Goal: Information Seeking & Learning: Check status

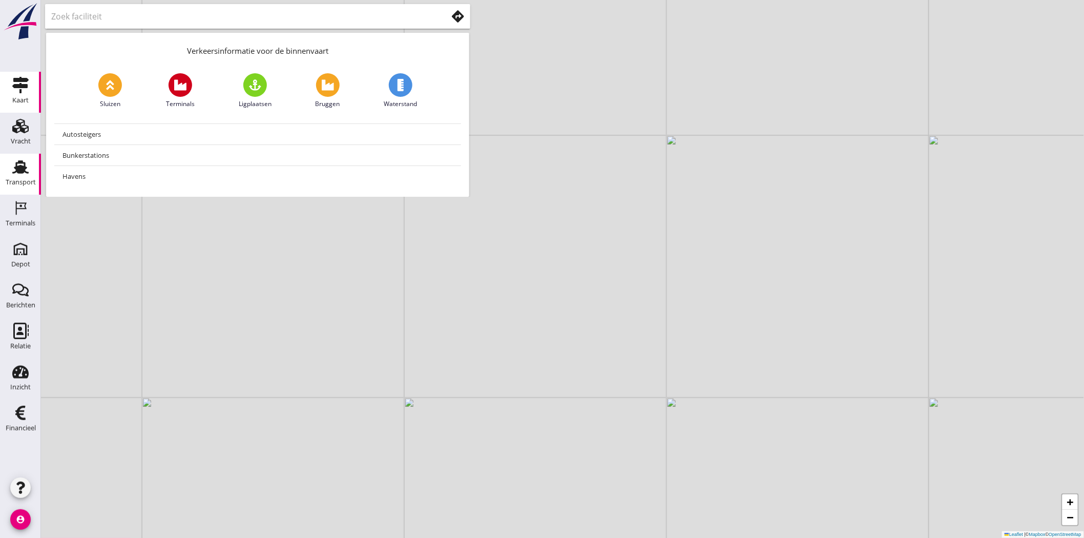
click at [13, 178] on div "Transport" at bounding box center [21, 182] width 30 height 14
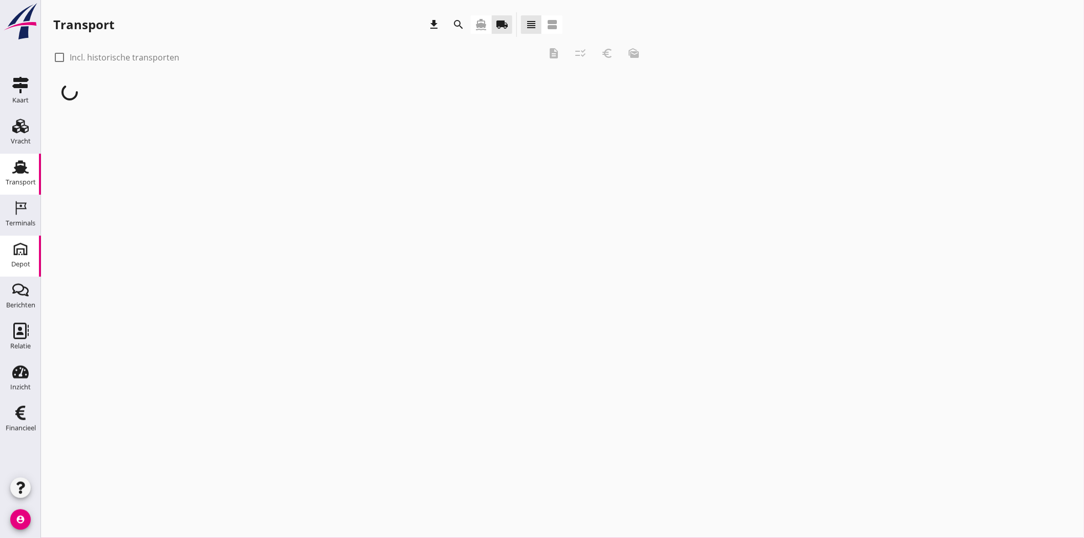
click at [18, 261] on div "Depot" at bounding box center [20, 264] width 19 height 7
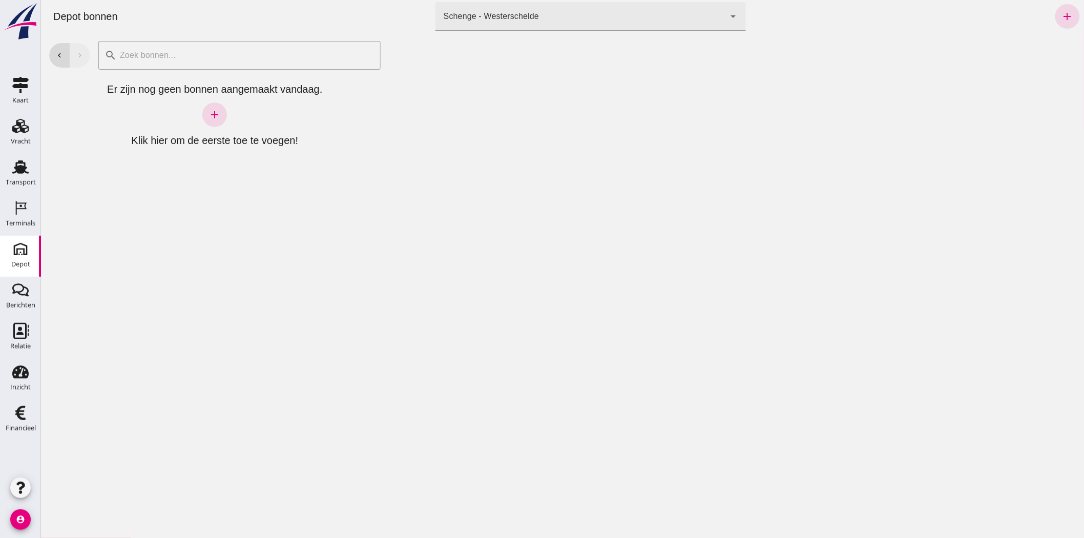
click at [544, 7] on div "Schenge - Westerschelde 9c876888-926f-4f5f-969d-c779b766b815" at bounding box center [580, 16] width 290 height 29
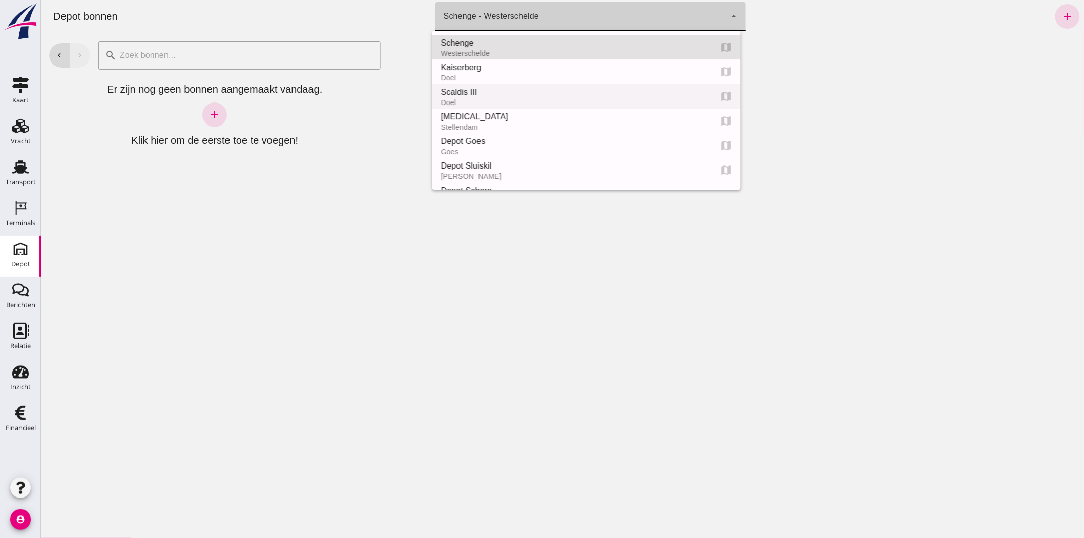
scroll to position [57, 0]
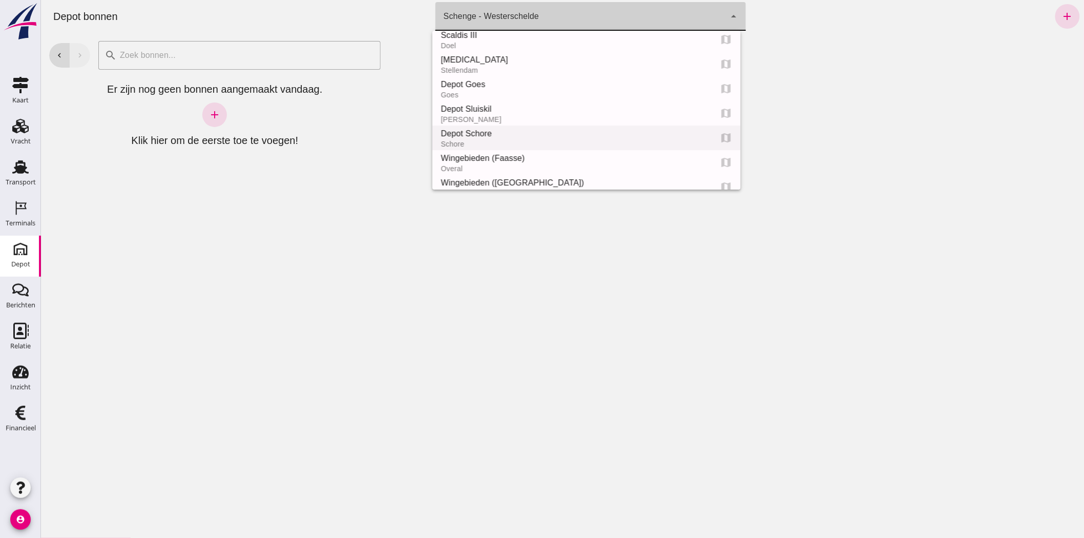
click at [557, 128] on div "Depot Schore" at bounding box center [571, 134] width 263 height 12
type input "da4e762a-ddf1-4556-b2ca-bcf6277de398"
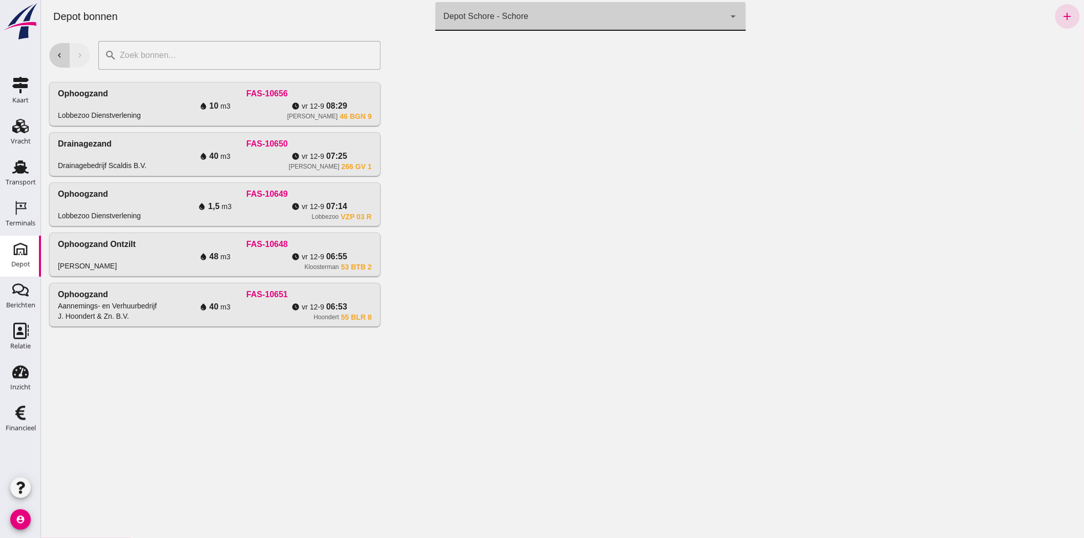
click at [56, 60] on button "chevron_left" at bounding box center [59, 55] width 21 height 25
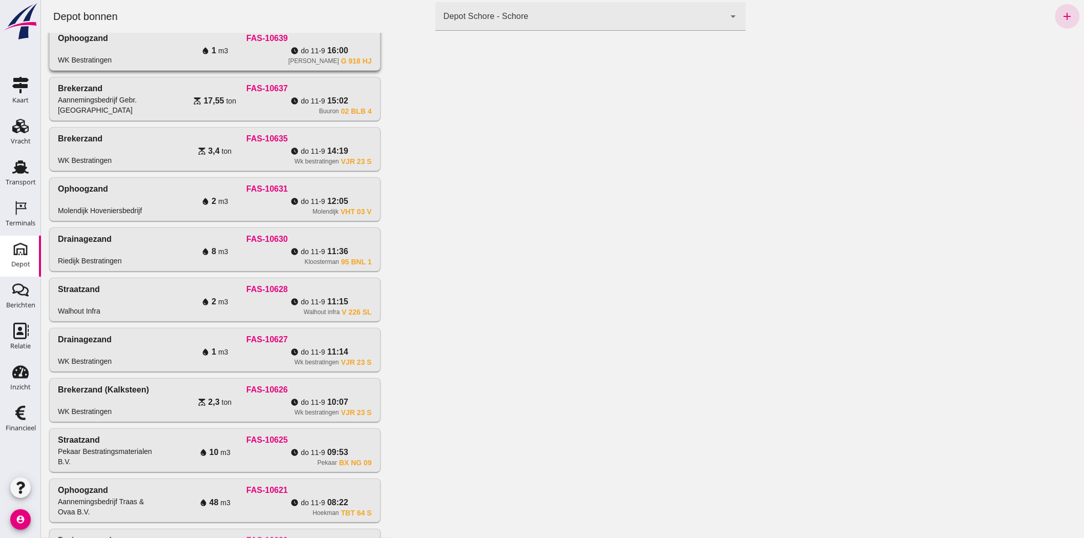
scroll to position [171, 0]
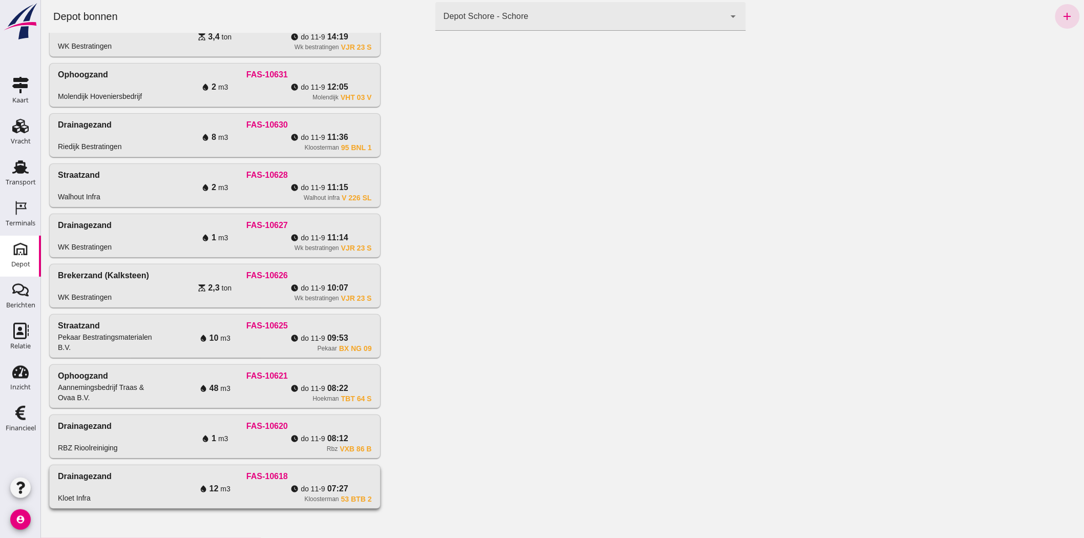
click at [276, 479] on div "FAS-10618" at bounding box center [266, 476] width 209 height 12
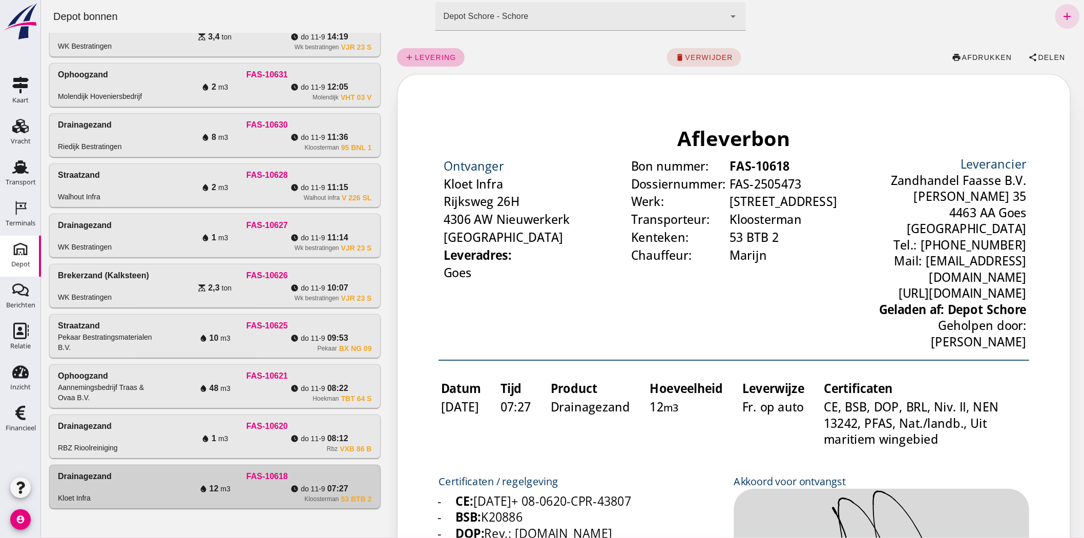
scroll to position [0, 0]
click at [1041, 50] on button "share Delen" at bounding box center [1046, 57] width 53 height 18
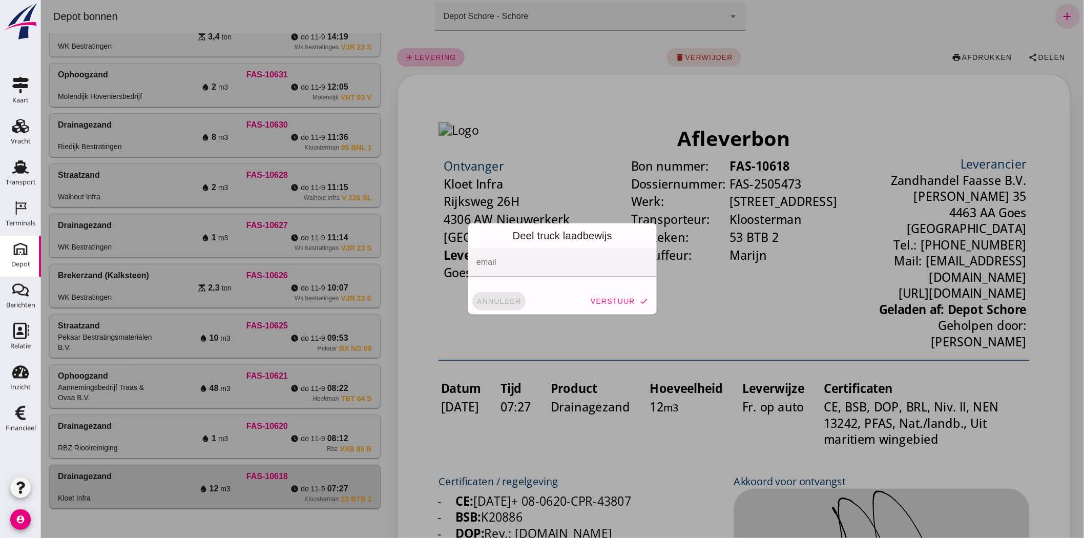
click at [488, 298] on span "annuleer" at bounding box center [498, 301] width 45 height 8
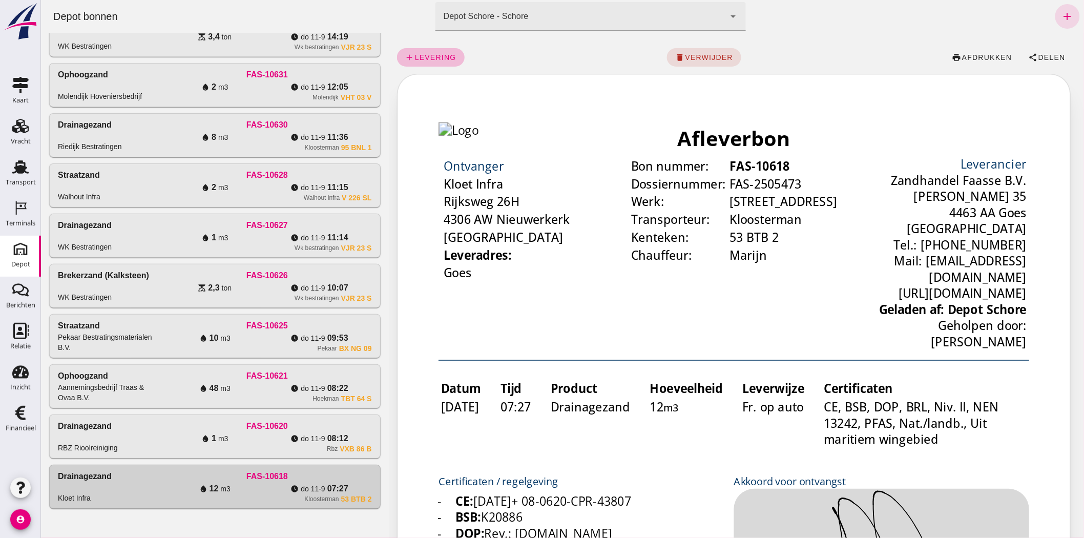
click at [257, 436] on div "water_drop 1 m3" at bounding box center [214, 439] width 105 height 12
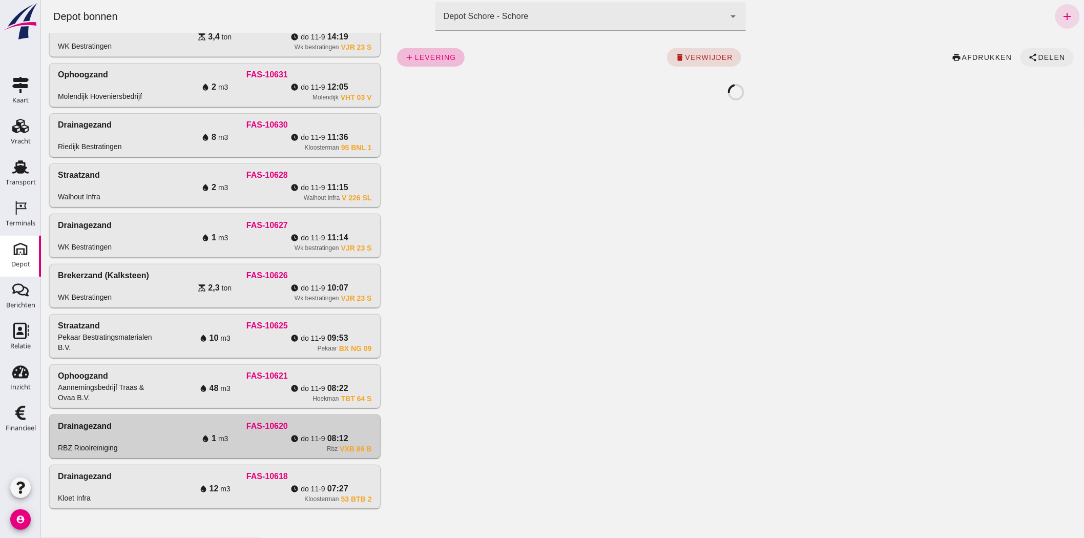
click at [1046, 55] on span "Delen" at bounding box center [1052, 57] width 28 height 8
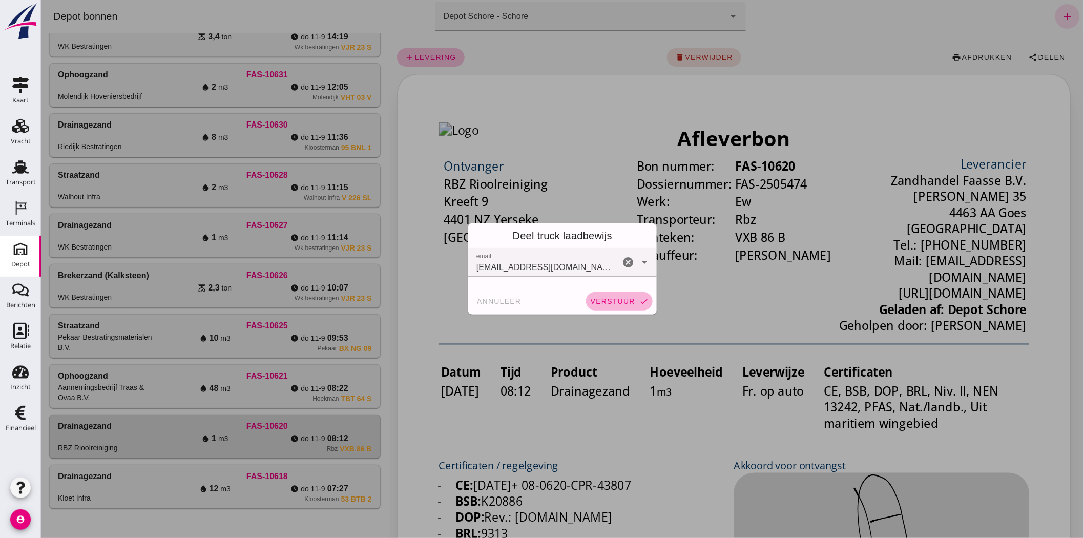
click at [595, 296] on button "verstuur check" at bounding box center [619, 301] width 67 height 18
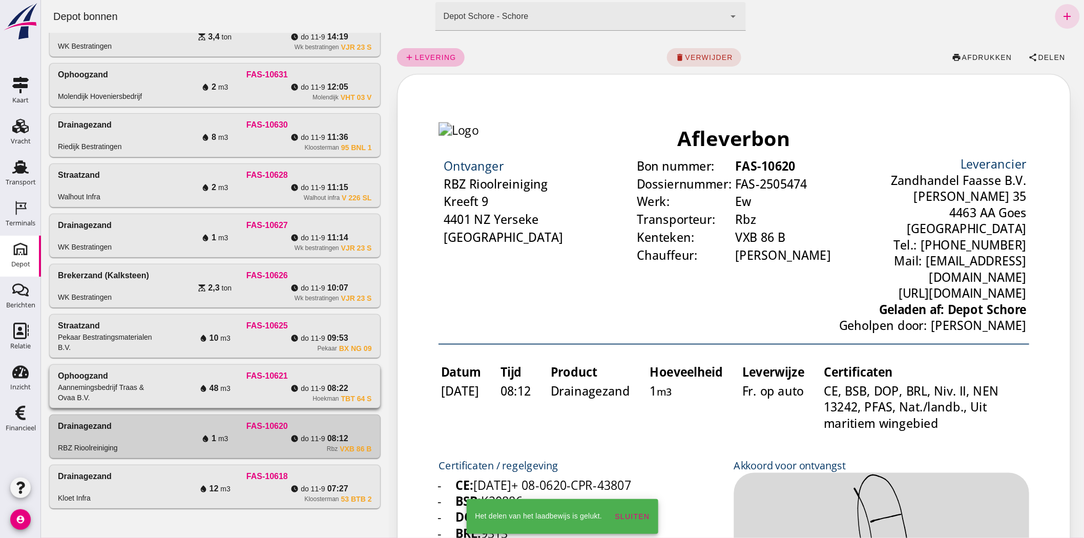
click at [288, 398] on div "Hoekman TBT 64 S" at bounding box center [266, 399] width 209 height 8
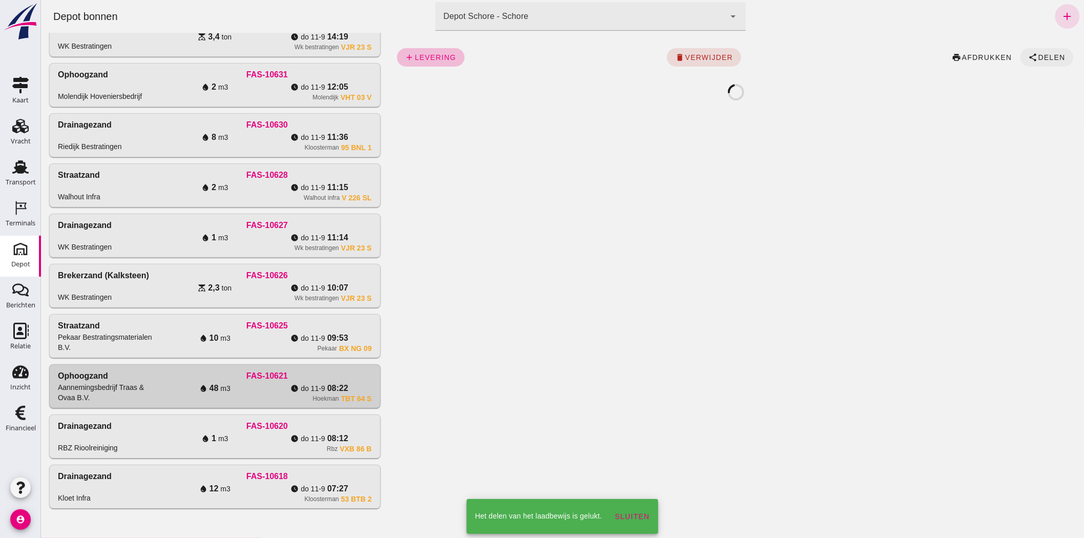
click at [1044, 56] on span "Delen" at bounding box center [1052, 57] width 28 height 8
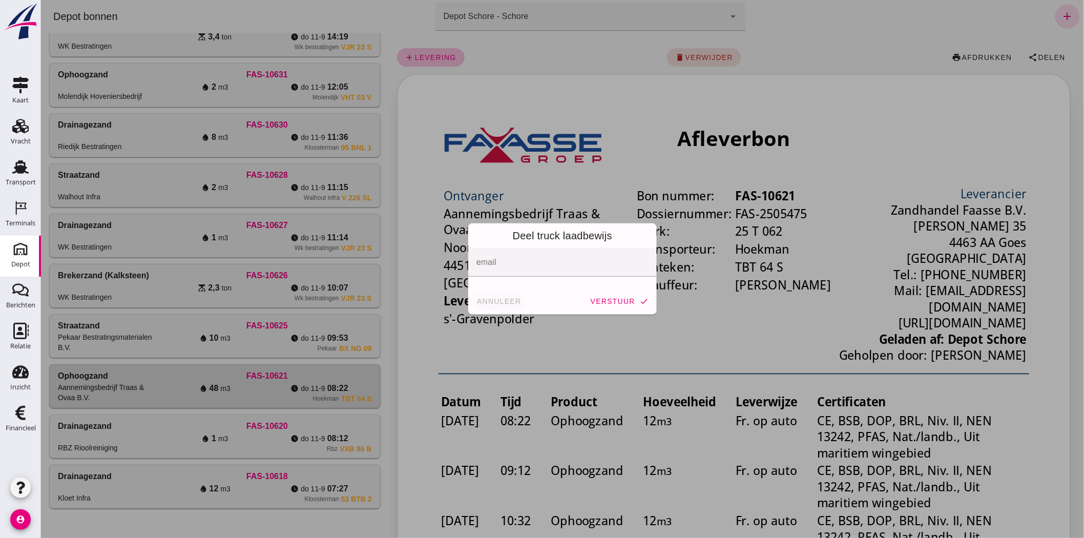
click at [490, 303] on span "annuleer" at bounding box center [498, 301] width 45 height 8
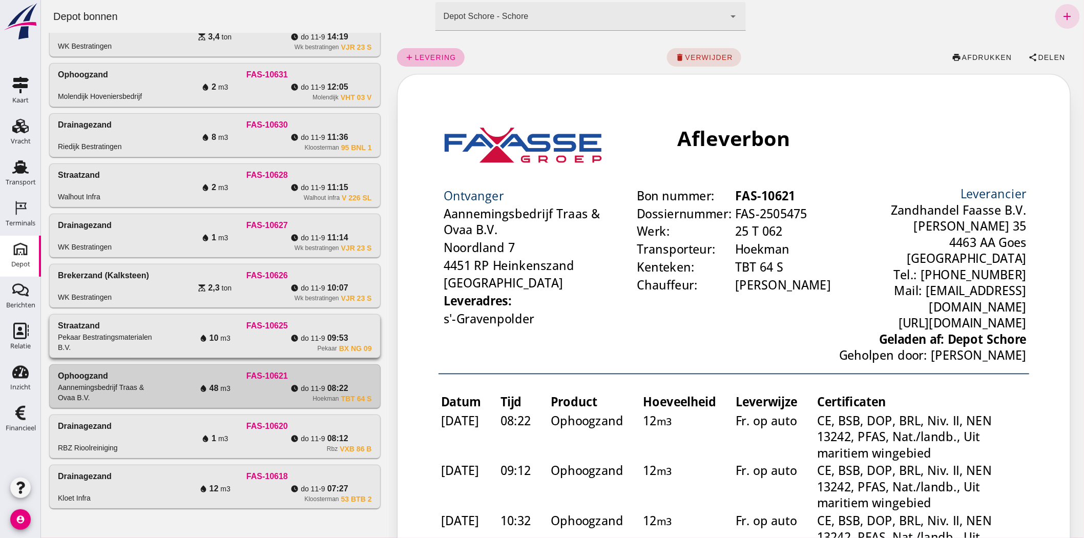
click at [310, 339] on span "do 11-9" at bounding box center [312, 338] width 24 height 10
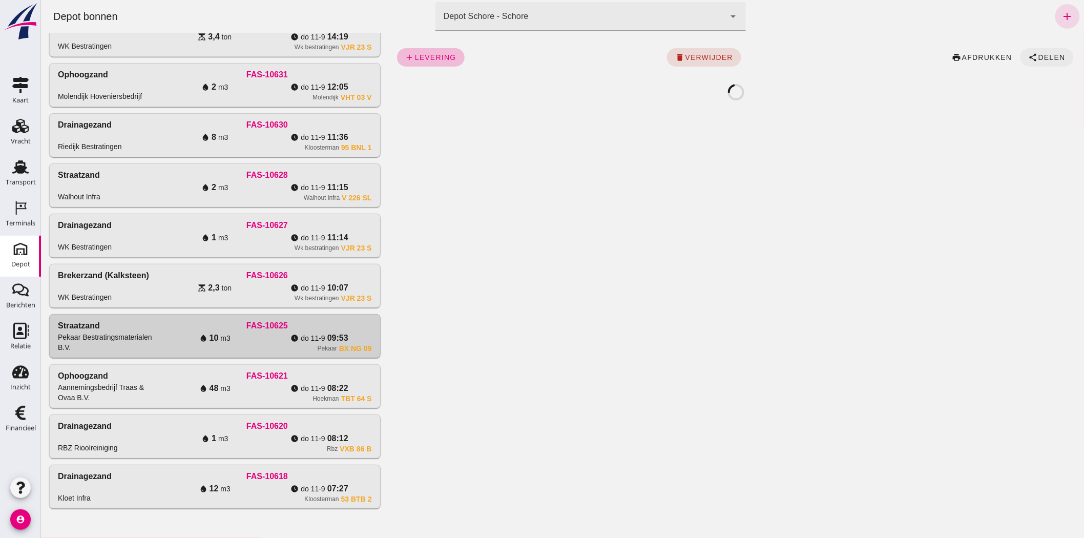
click at [1038, 55] on span "Delen" at bounding box center [1052, 57] width 28 height 8
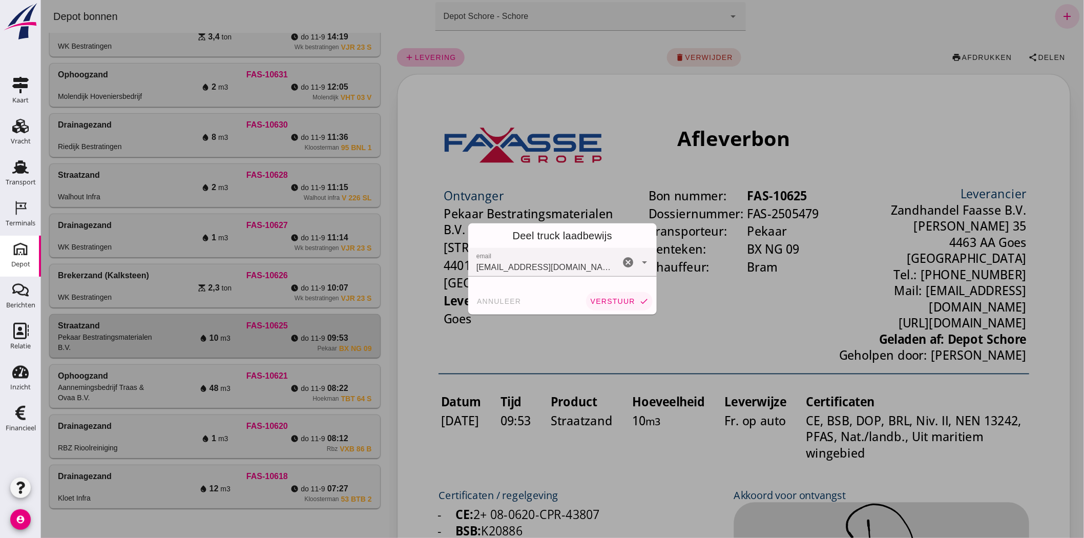
click at [620, 304] on span "verstuur" at bounding box center [612, 301] width 45 height 8
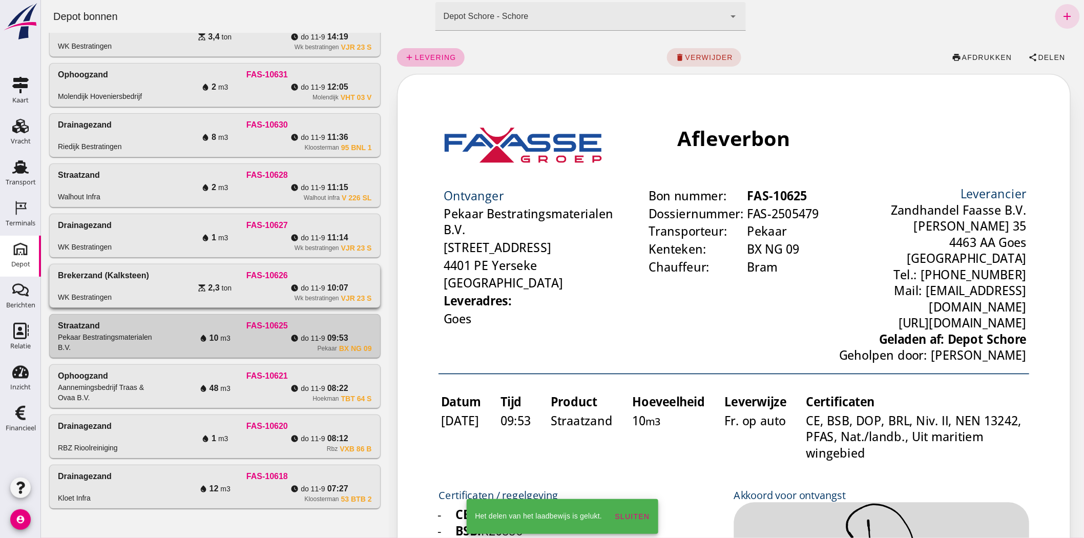
click at [327, 277] on div "FAS-10626" at bounding box center [266, 276] width 209 height 12
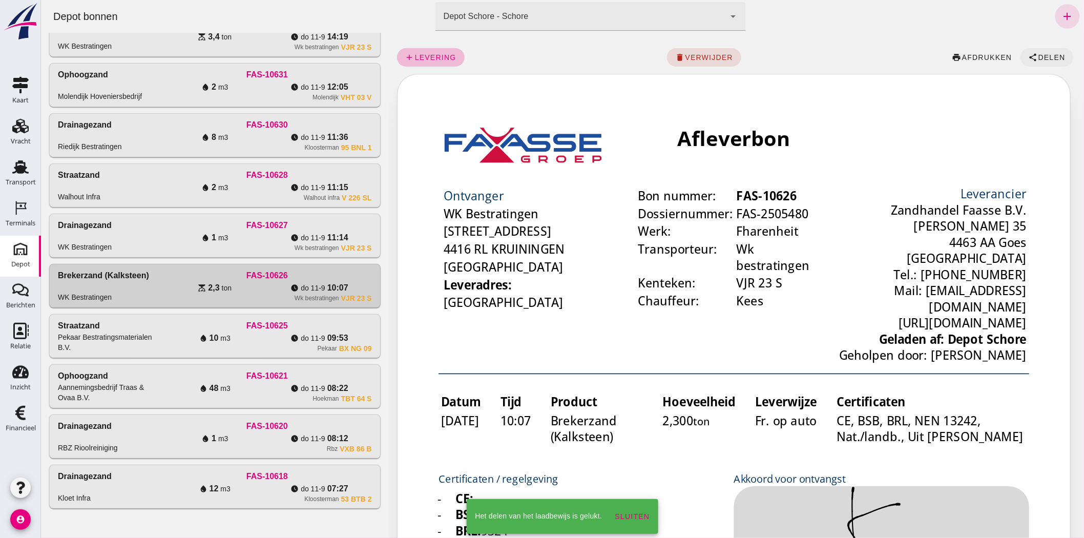
click at [1035, 50] on button "share Delen" at bounding box center [1046, 57] width 53 height 18
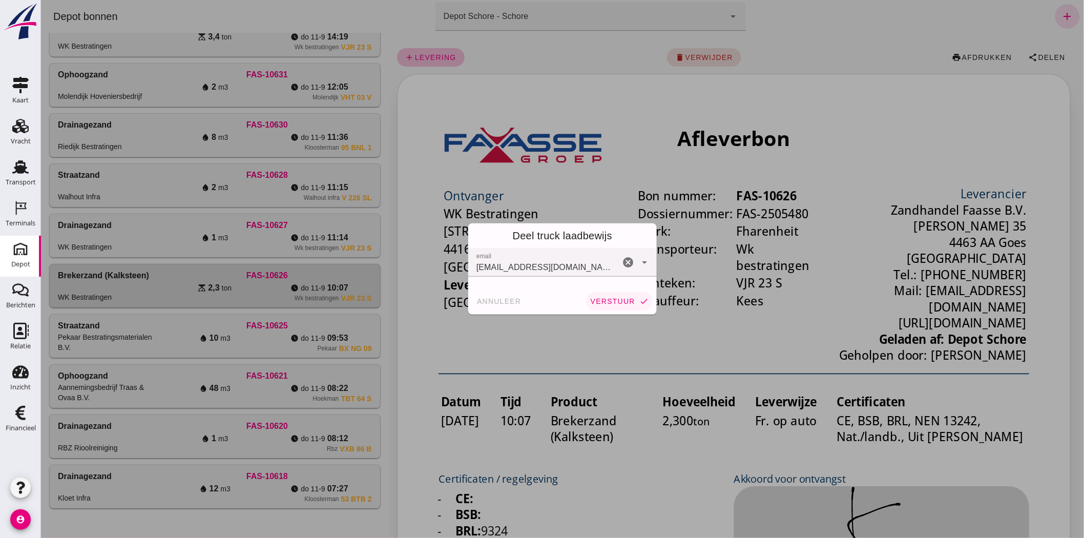
click at [608, 304] on span "verstuur" at bounding box center [612, 301] width 45 height 8
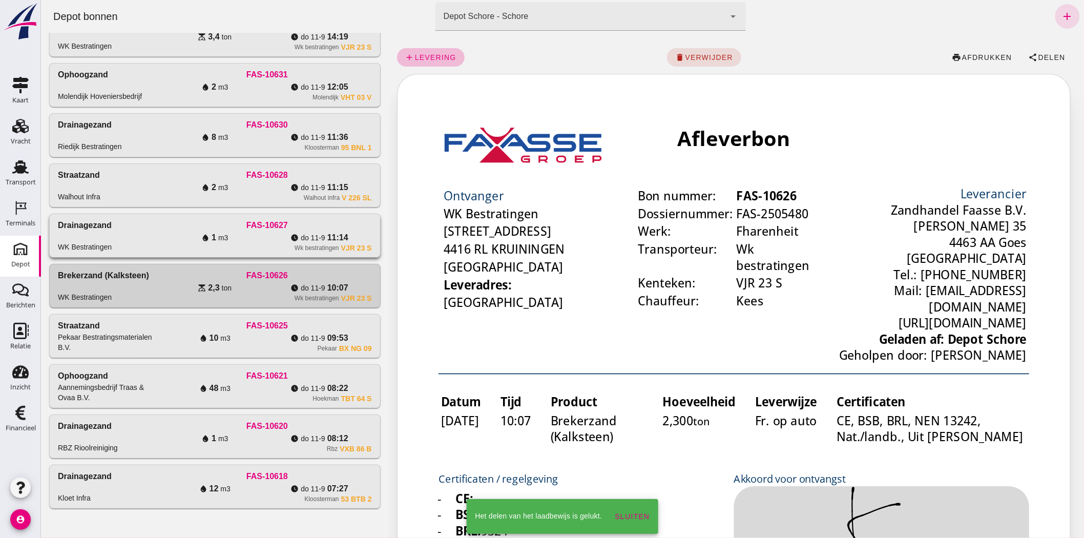
click at [237, 244] on div "Wk bestratingen VJR 23 S" at bounding box center [266, 248] width 209 height 8
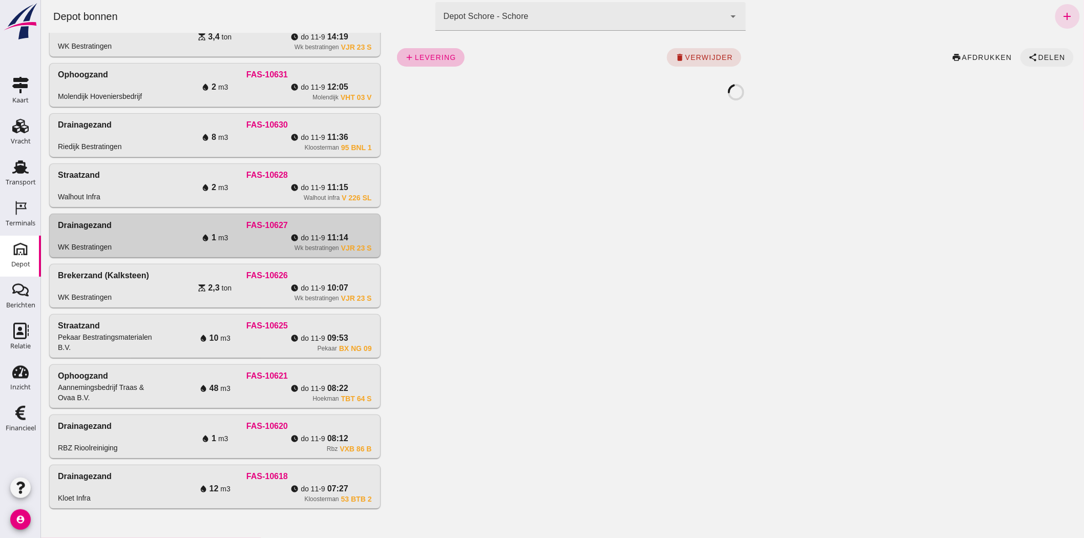
click at [1036, 53] on span "share Delen" at bounding box center [1047, 57] width 37 height 9
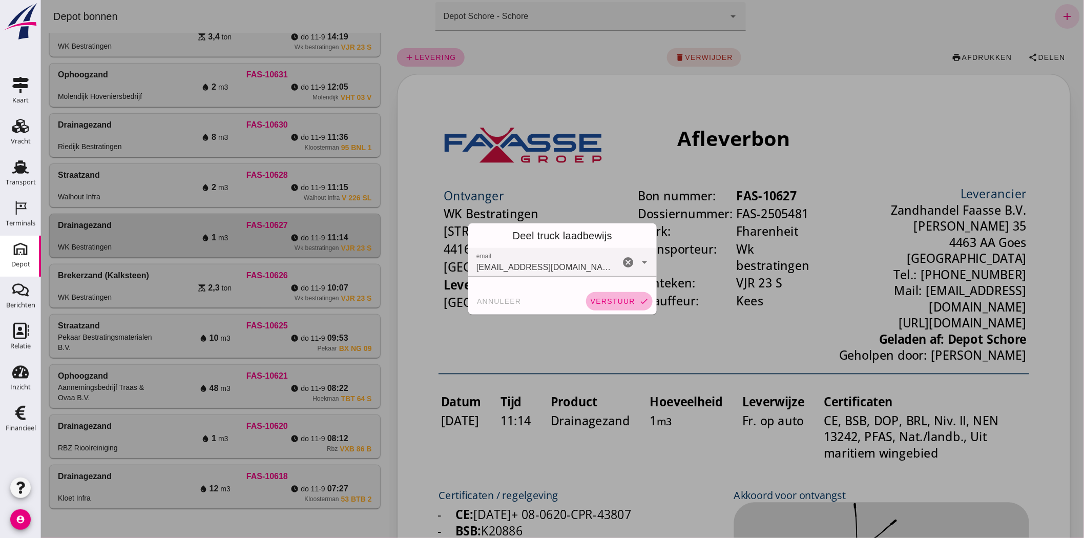
click at [625, 302] on span "verstuur" at bounding box center [612, 301] width 45 height 8
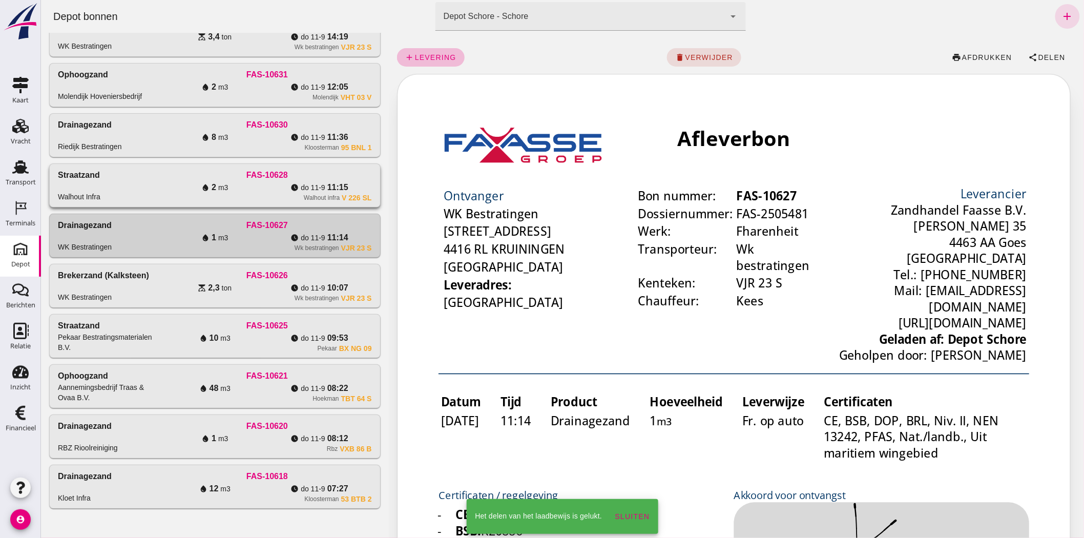
click at [316, 176] on div "FAS-10628" at bounding box center [266, 175] width 209 height 12
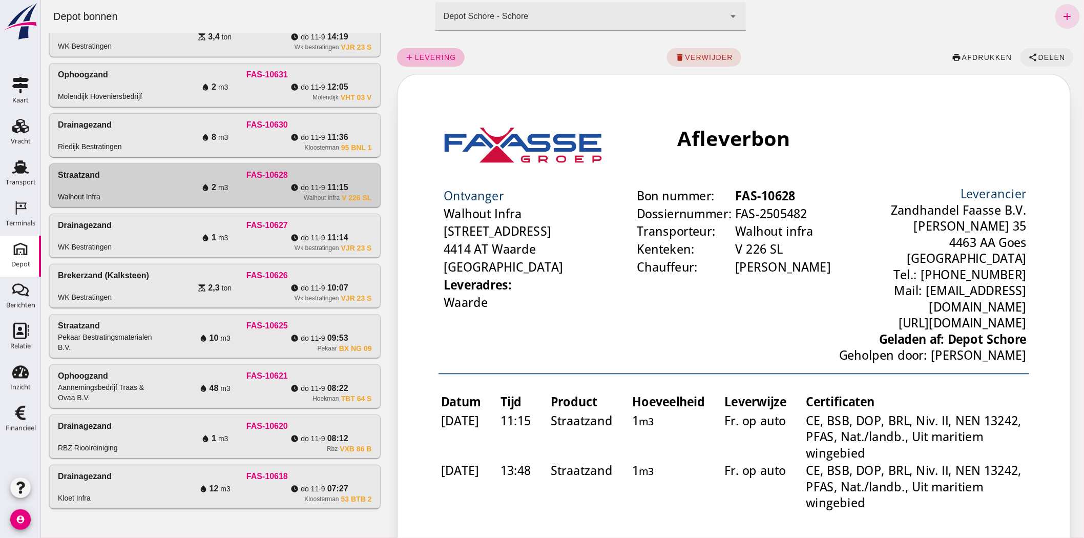
click at [1042, 60] on span "Delen" at bounding box center [1052, 57] width 28 height 8
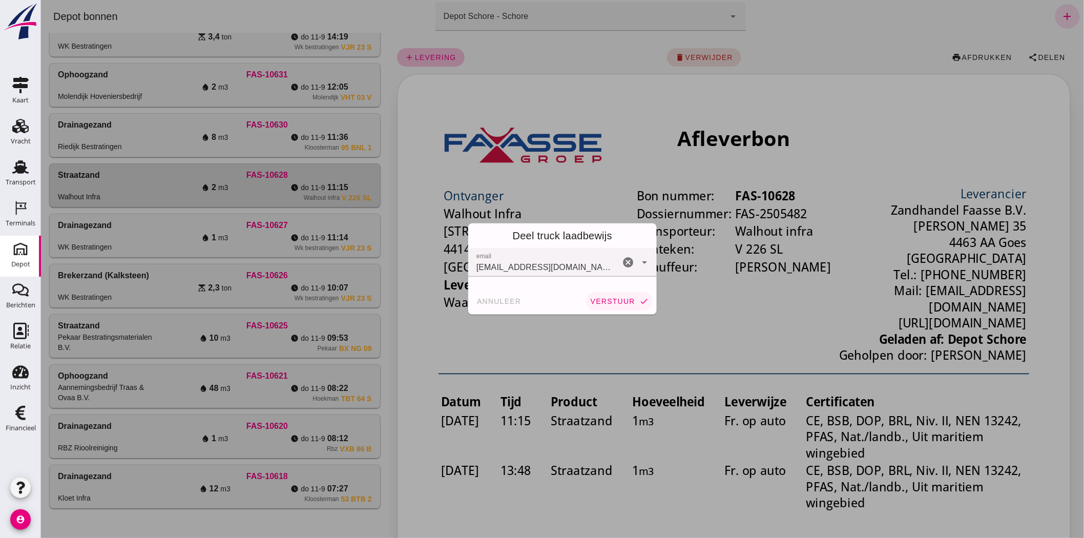
click at [602, 299] on span "verstuur" at bounding box center [612, 301] width 45 height 8
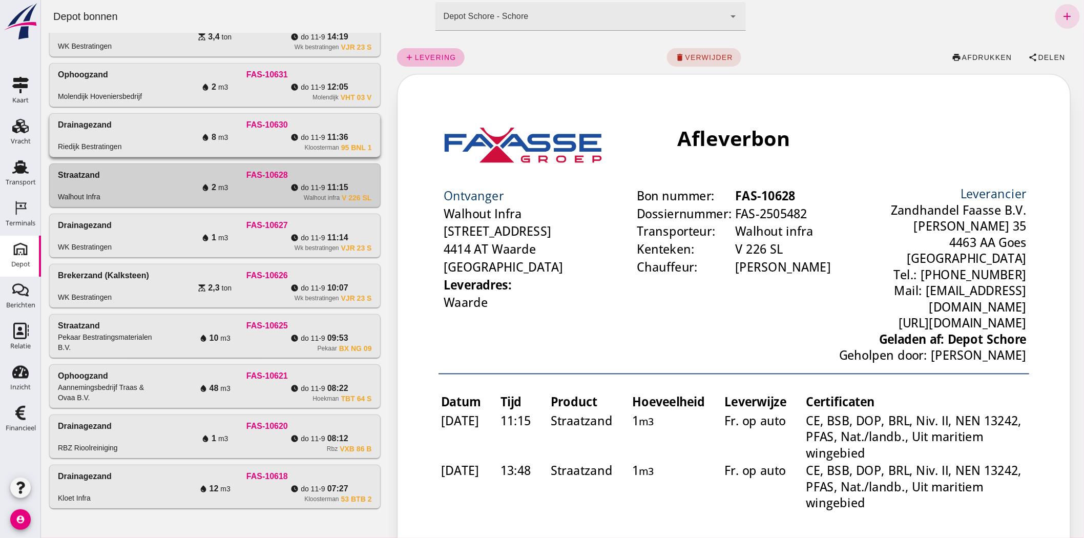
click at [334, 139] on span "11:36" at bounding box center [337, 137] width 21 height 12
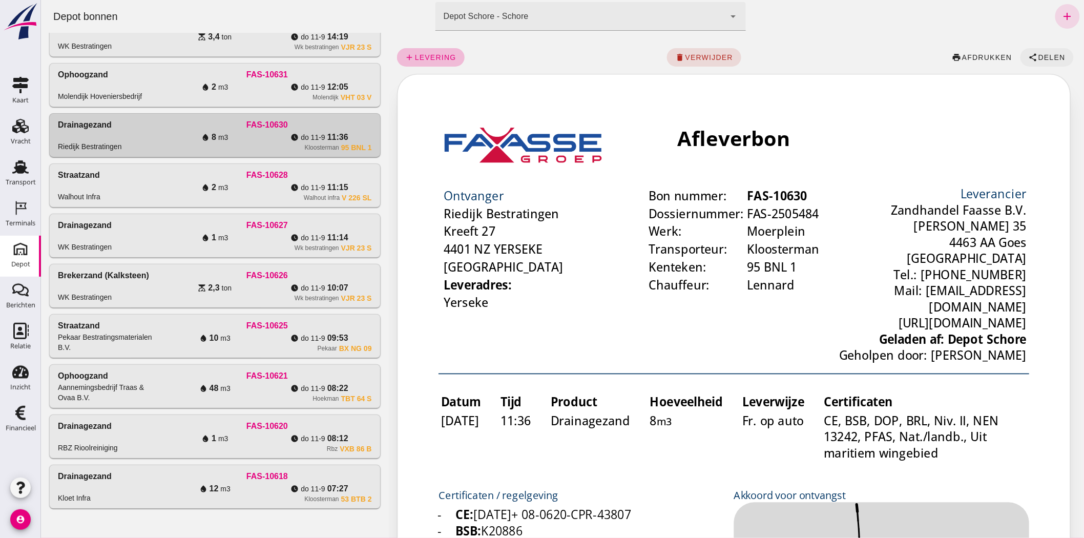
click at [1041, 63] on button "share Delen" at bounding box center [1046, 57] width 53 height 18
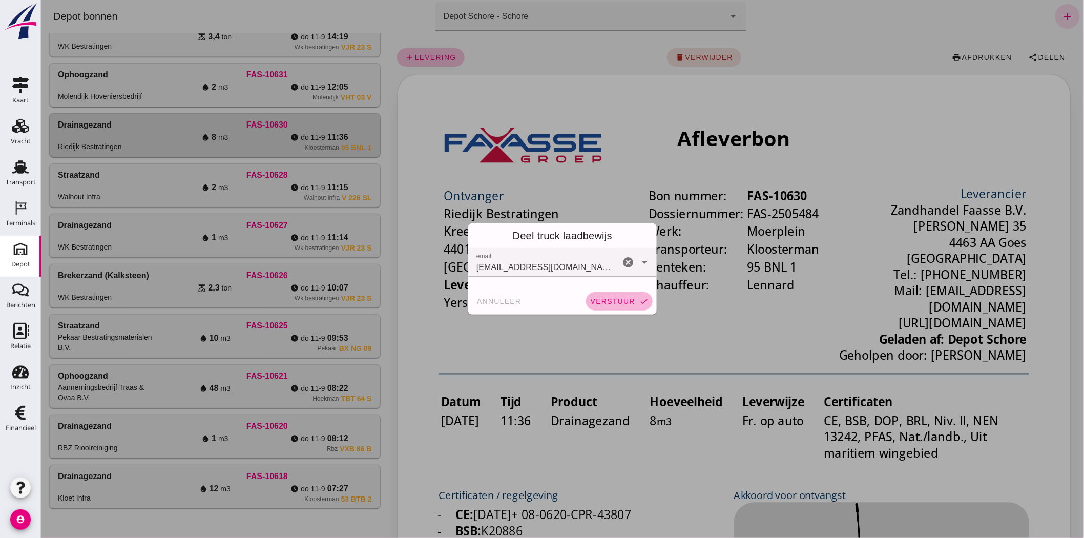
click at [596, 303] on span "verstuur" at bounding box center [612, 301] width 45 height 8
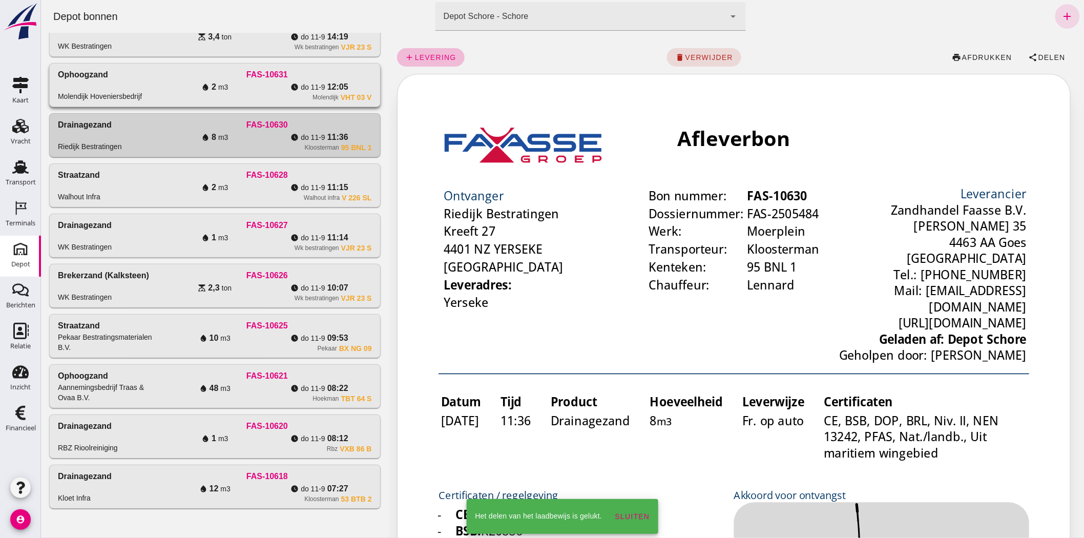
click at [298, 94] on div "Molendijk VHT 03 V" at bounding box center [266, 97] width 209 height 8
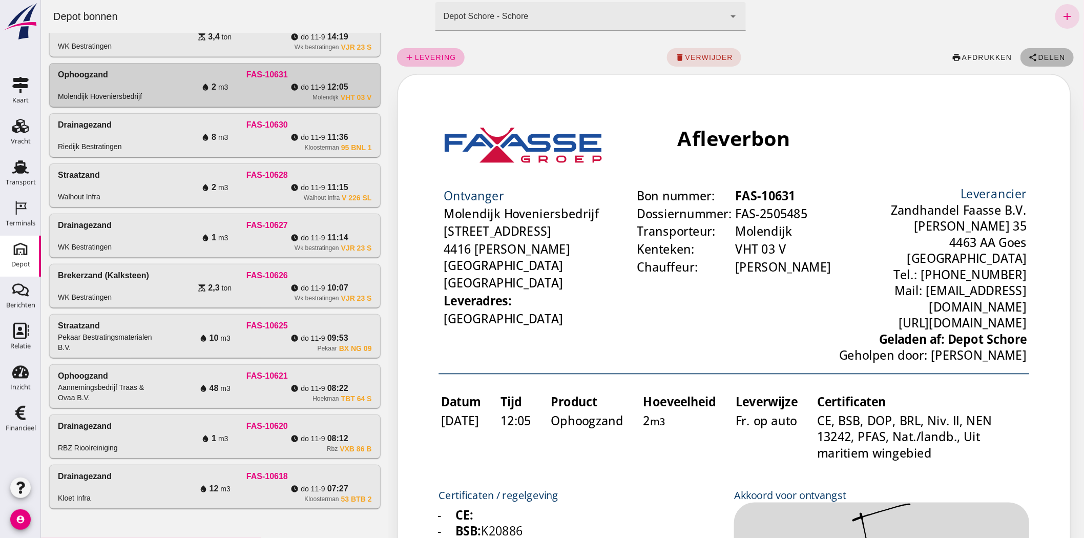
click at [1050, 59] on span "Delen" at bounding box center [1052, 57] width 28 height 8
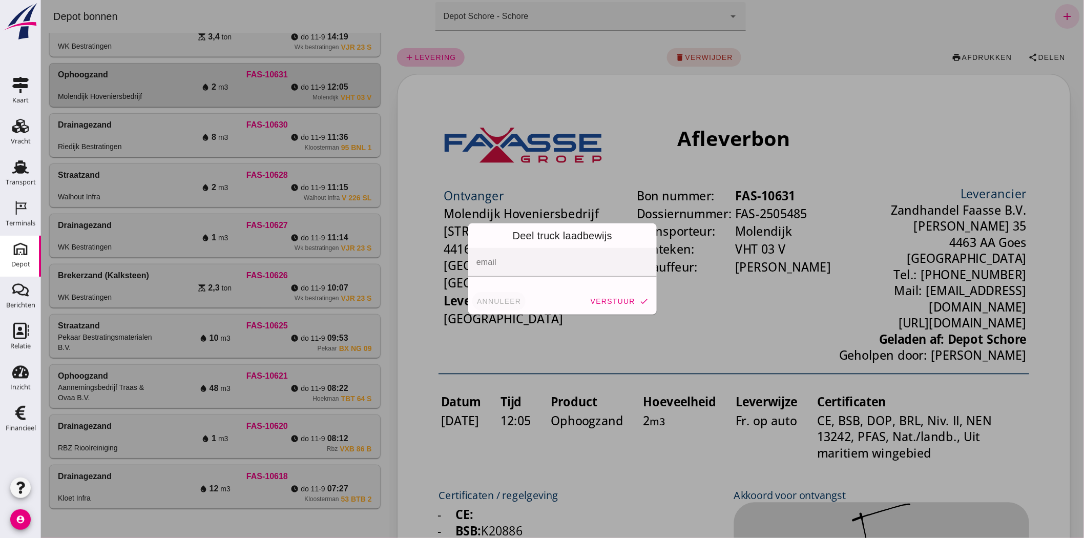
click at [488, 295] on button "annuleer" at bounding box center [498, 301] width 53 height 18
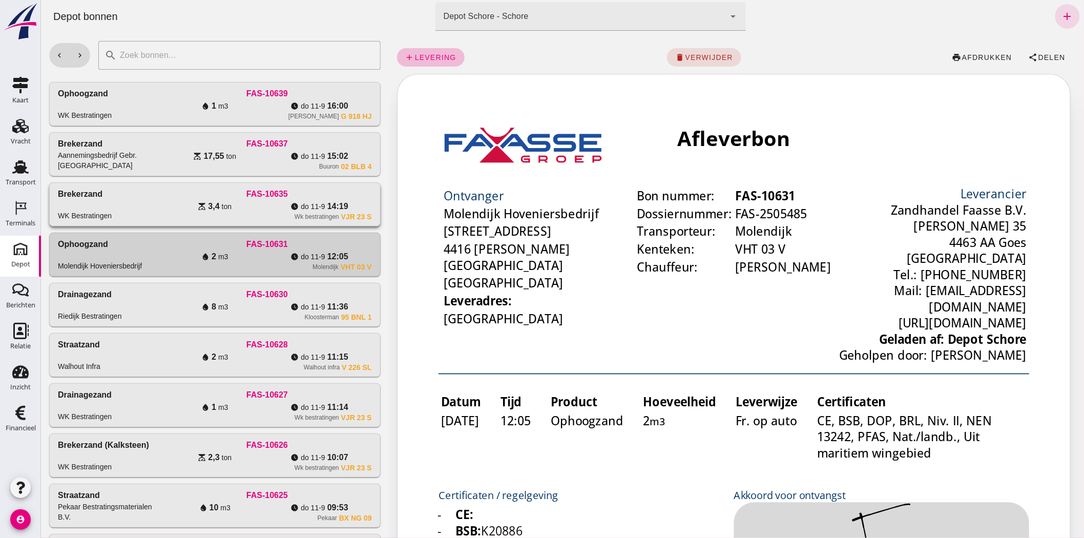
click at [319, 199] on div "FAS-10635" at bounding box center [266, 194] width 209 height 12
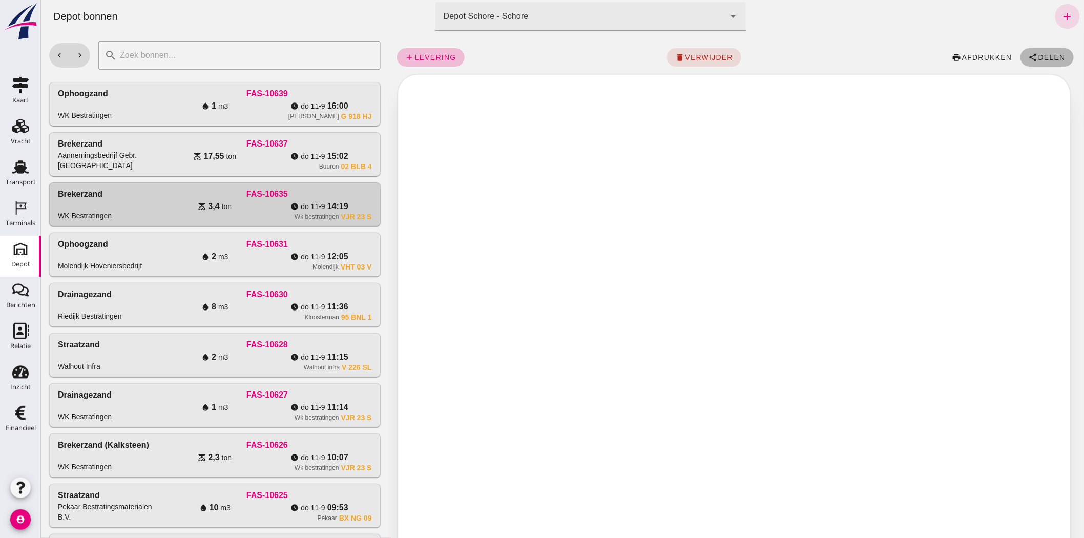
click at [1046, 52] on button "share Delen" at bounding box center [1046, 57] width 53 height 18
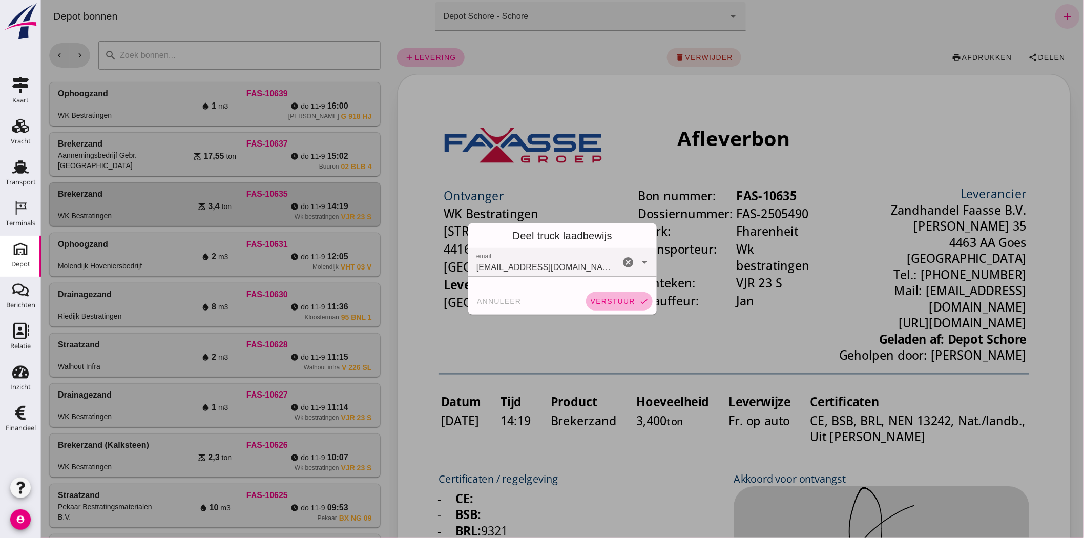
click at [590, 296] on button "verstuur check" at bounding box center [619, 301] width 67 height 18
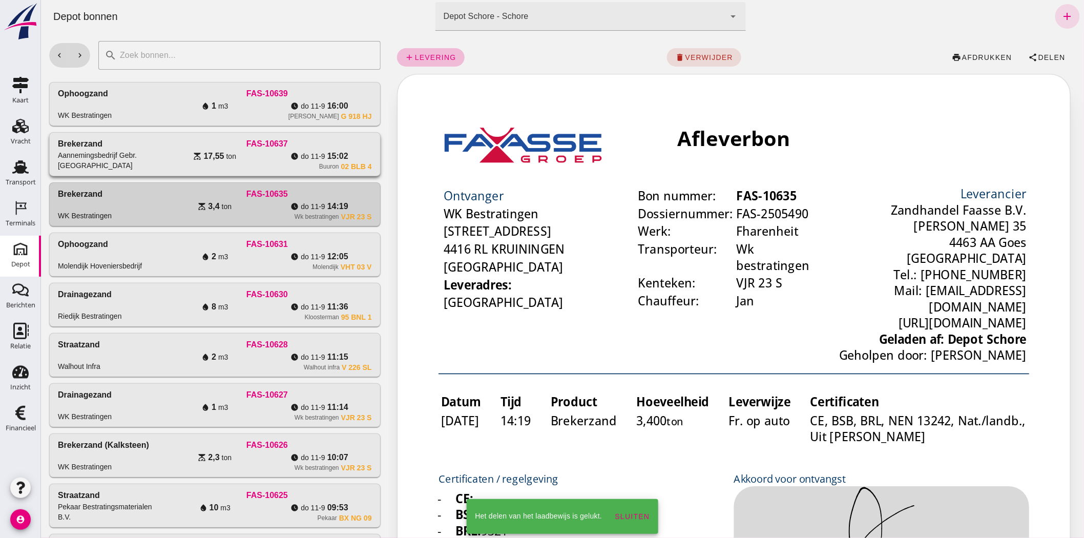
click at [288, 144] on div "FAS-10637" at bounding box center [266, 144] width 209 height 12
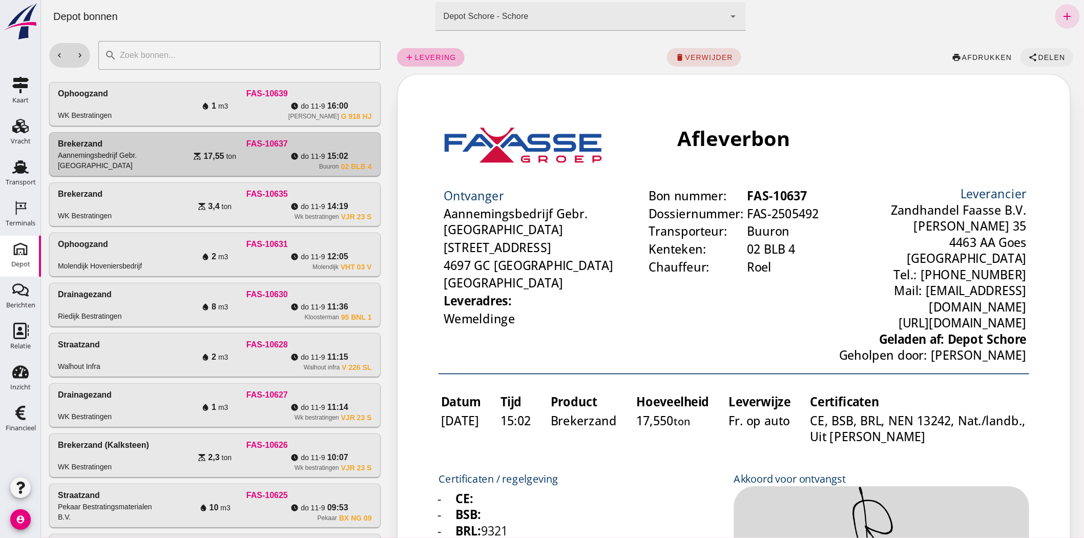
click at [1038, 58] on span "Delen" at bounding box center [1052, 57] width 28 height 8
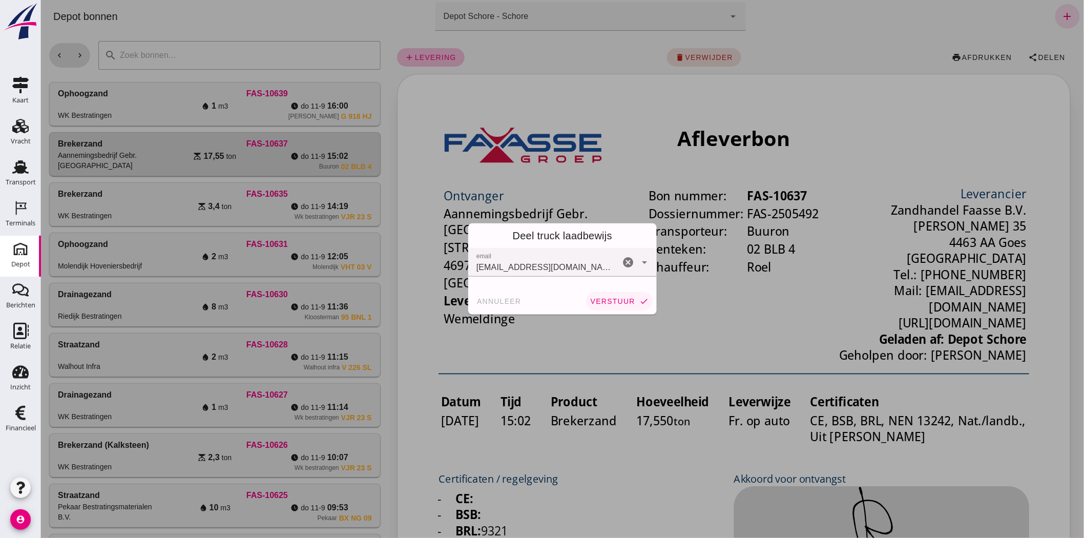
click at [594, 308] on button "verstuur check" at bounding box center [619, 301] width 67 height 18
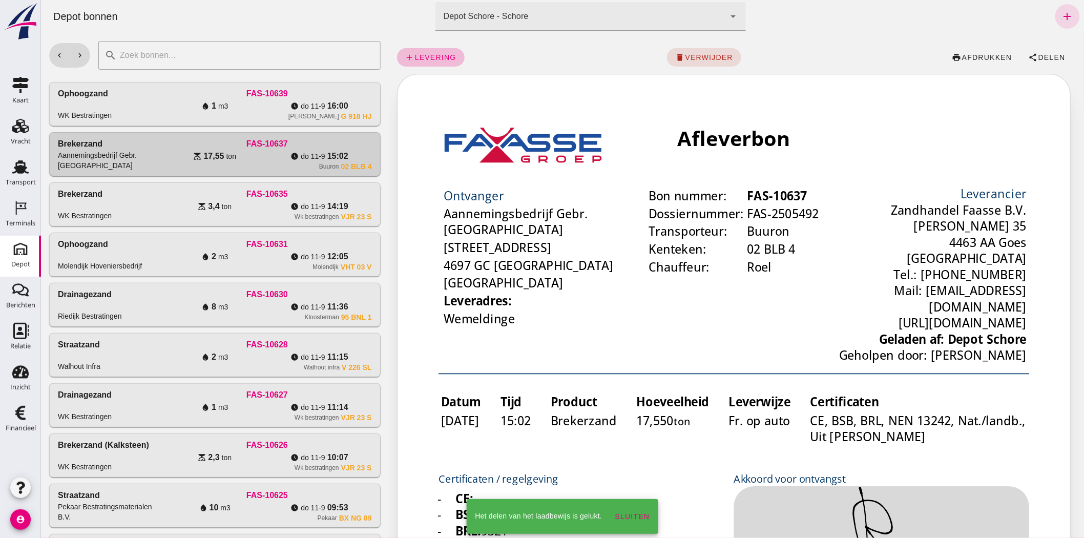
click at [297, 124] on div "Ophoogzand WK Bestratingen FAS-10639 water_drop 1 m3 watch_later [DATE] 16:00 L…" at bounding box center [214, 104] width 331 height 43
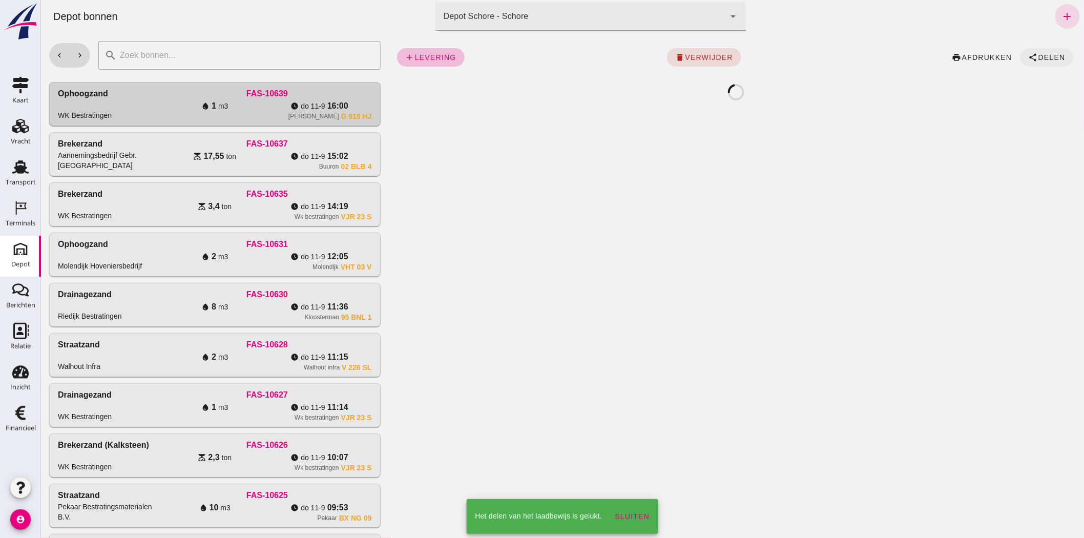
click at [1048, 58] on span "Delen" at bounding box center [1052, 57] width 28 height 8
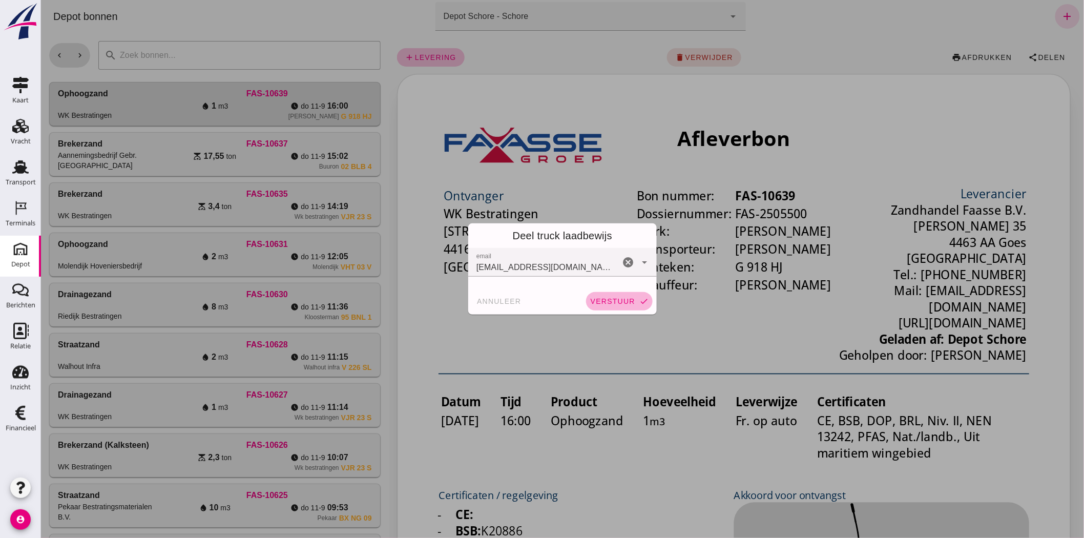
click at [639, 298] on icon "check" at bounding box center [643, 301] width 9 height 9
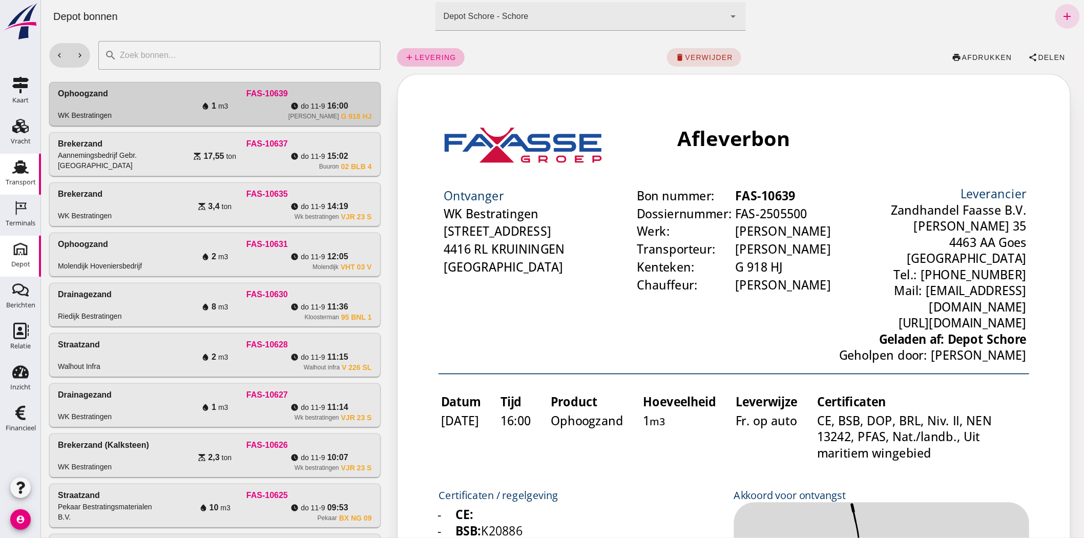
click at [17, 185] on div "Transport" at bounding box center [21, 182] width 30 height 7
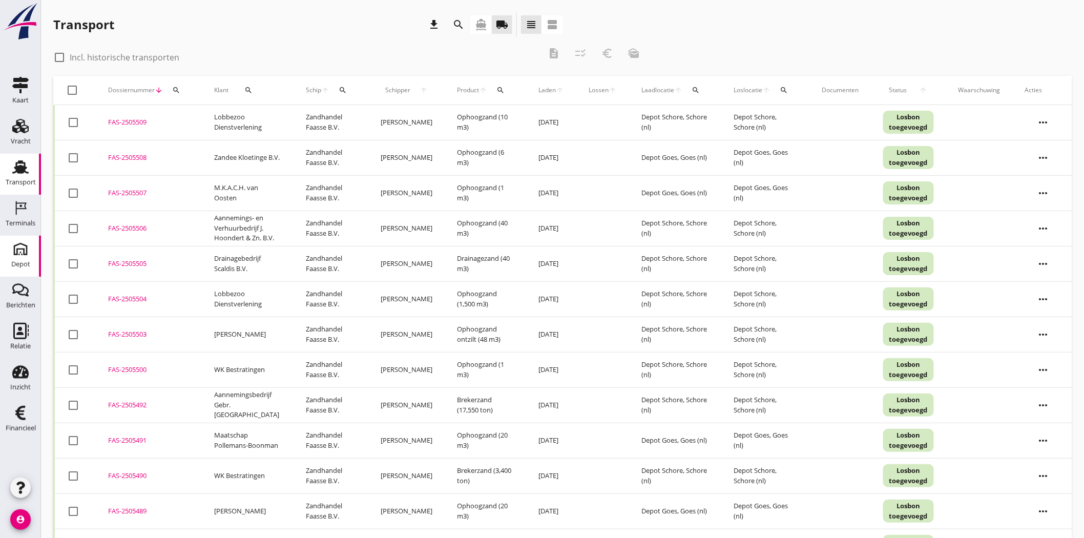
click at [23, 259] on div "Depot" at bounding box center [20, 264] width 19 height 14
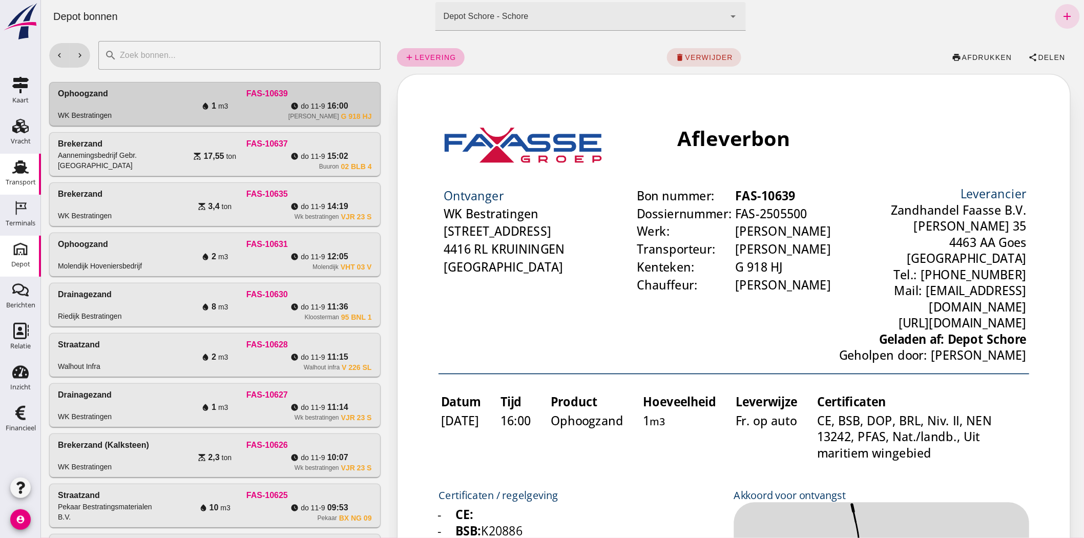
click at [28, 167] on div "Transport" at bounding box center [20, 167] width 25 height 16
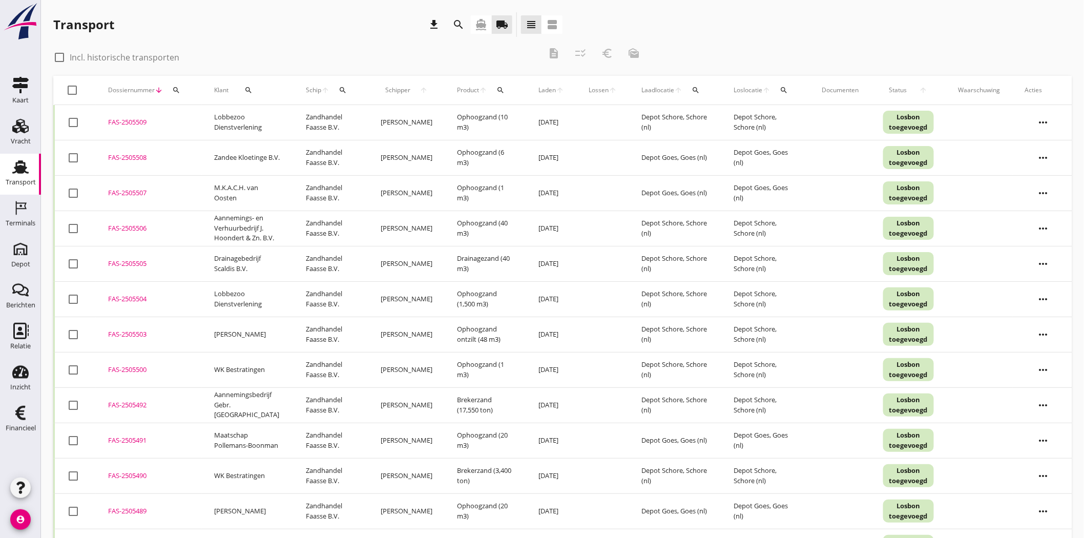
click at [249, 88] on icon "search" at bounding box center [248, 90] width 8 height 8
click at [268, 117] on input "Zoeken op opdrachtgever..." at bounding box center [290, 120] width 107 height 16
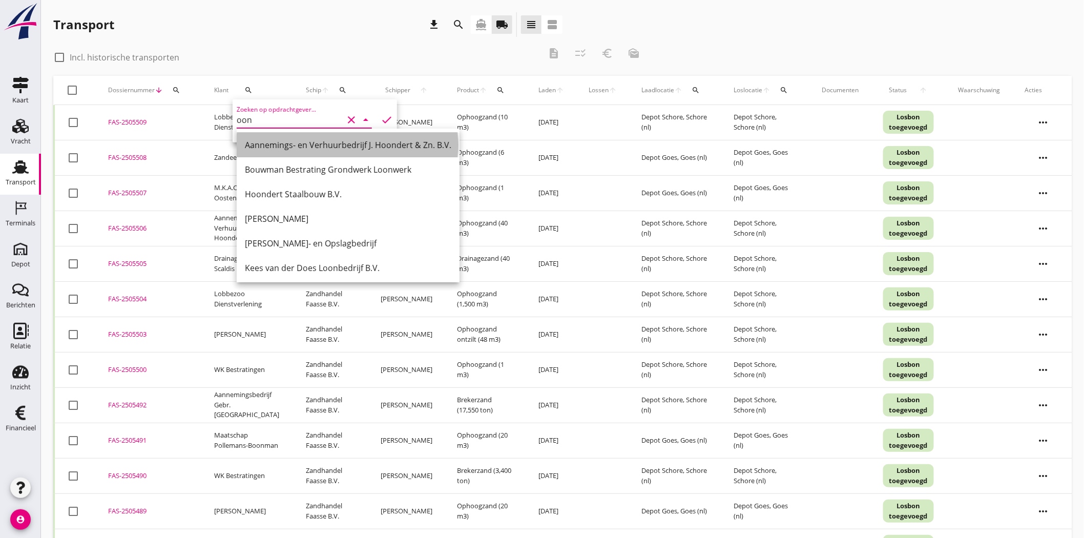
click at [313, 144] on div "Aannemings- en Verhuurbedrijf J. Hoondert & Zn. B.V." at bounding box center [348, 145] width 207 height 12
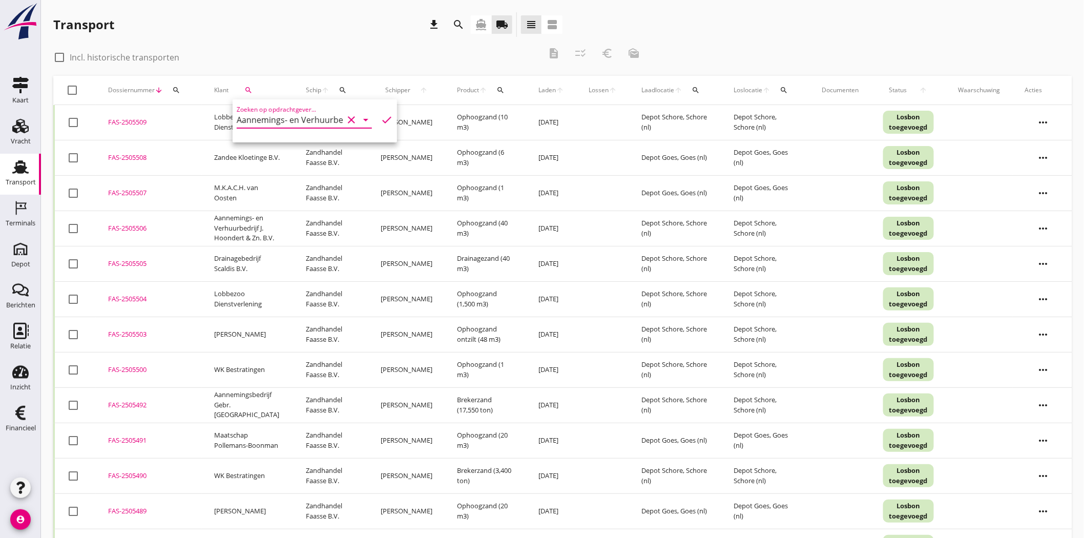
type input "Aannemings- en Verhuurbedrijf J. Hoondert & Zn. B.V."
click at [381, 117] on icon "check" at bounding box center [387, 120] width 12 height 12
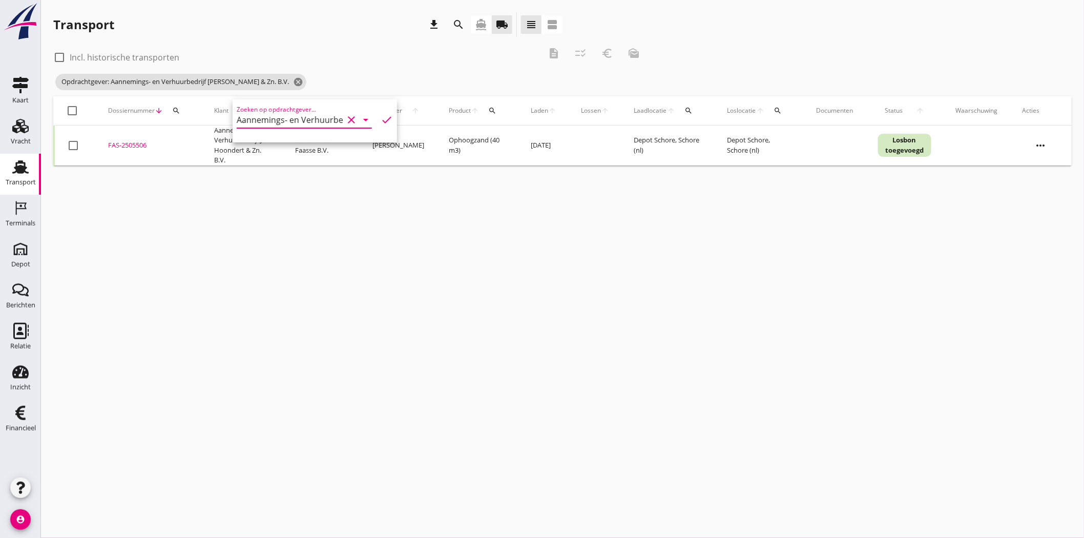
click at [59, 53] on div at bounding box center [59, 57] width 17 height 17
checkbox input "true"
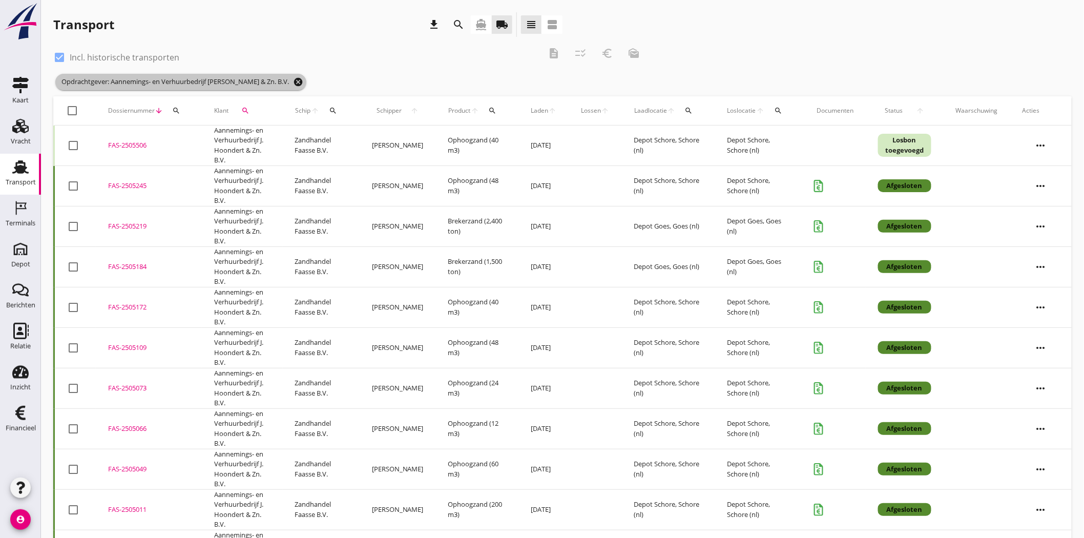
click at [293, 78] on icon "cancel" at bounding box center [298, 82] width 10 height 10
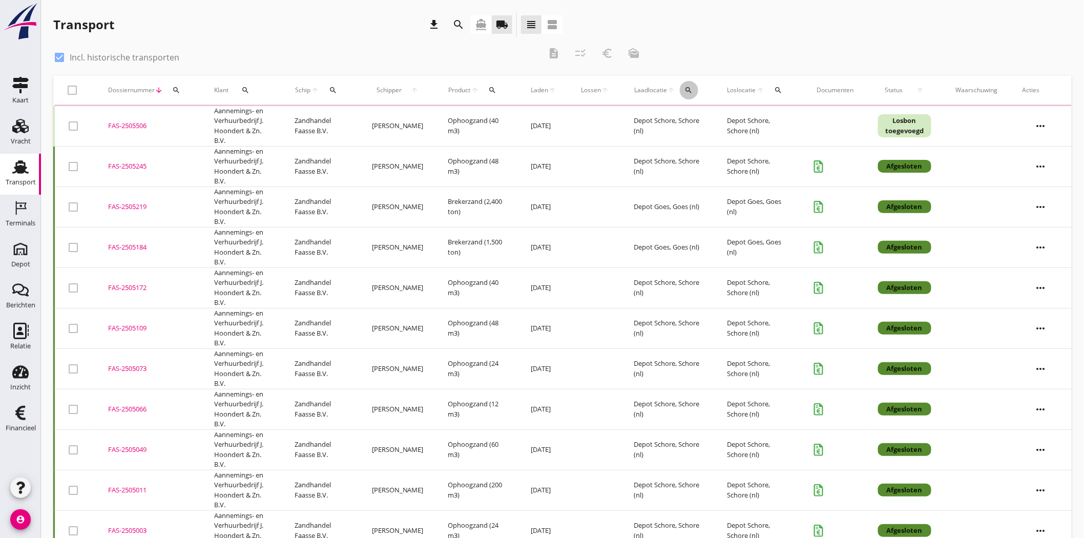
click at [685, 86] on icon "search" at bounding box center [689, 90] width 8 height 8
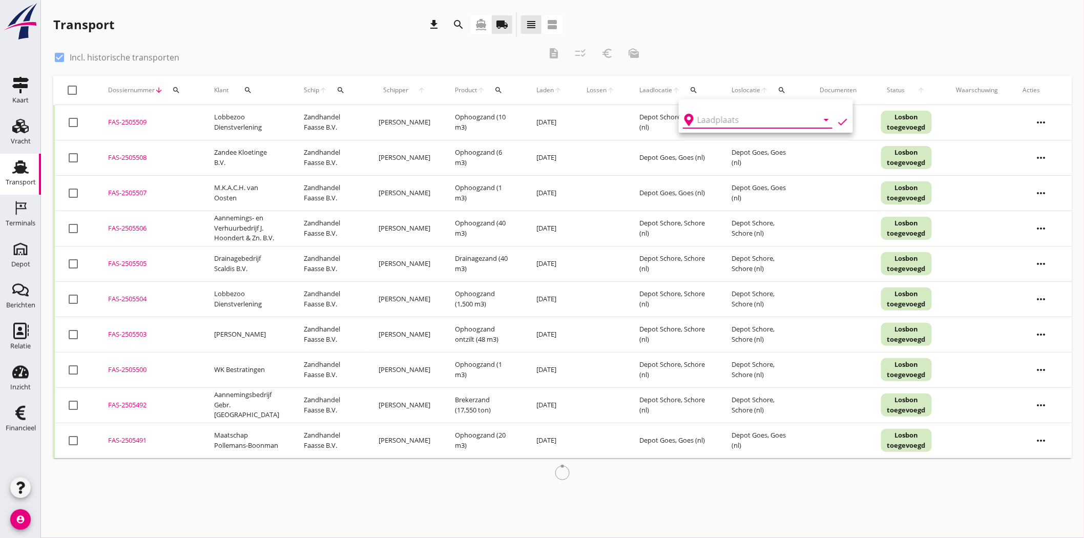
click at [712, 114] on input "text" at bounding box center [751, 120] width 107 height 16
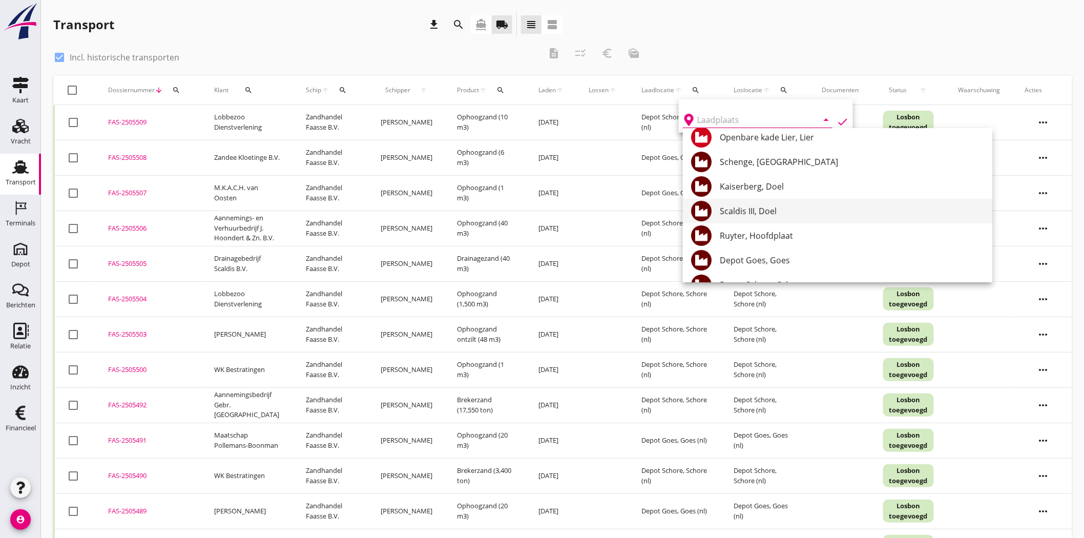
scroll to position [75, 0]
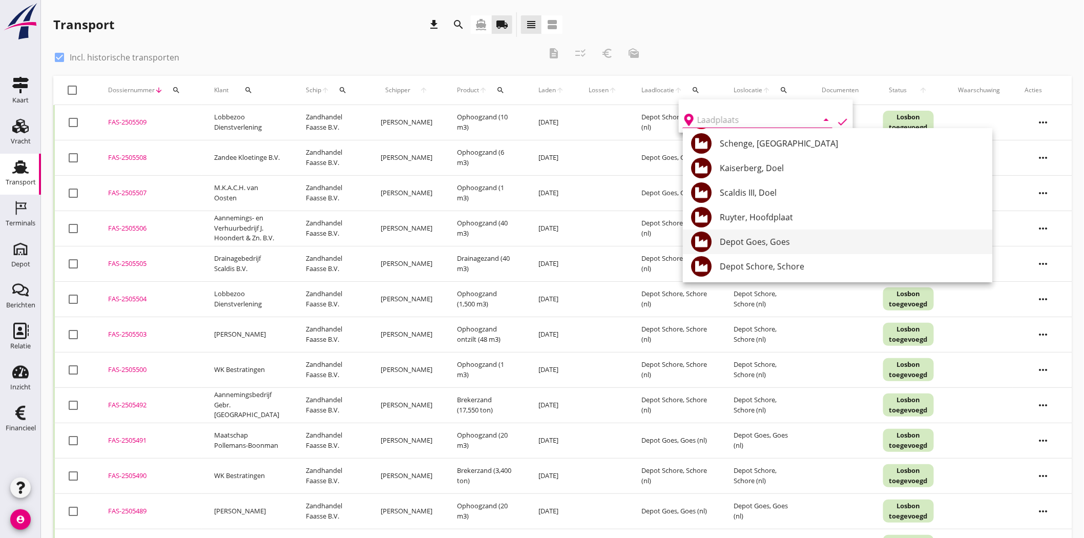
click at [759, 242] on div "Depot Goes, Goes" at bounding box center [852, 242] width 264 height 12
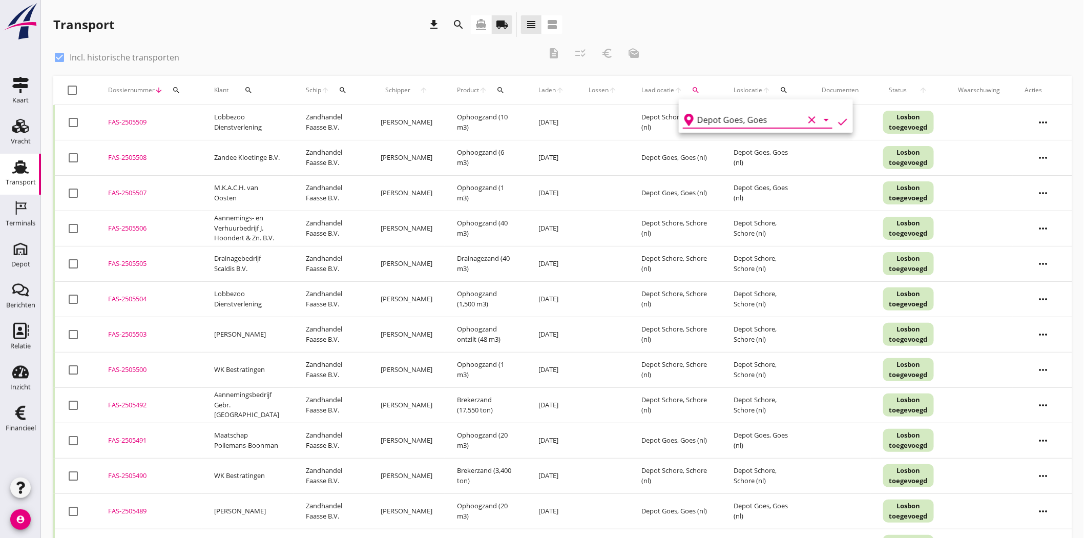
click at [837, 121] on icon "check" at bounding box center [843, 122] width 12 height 12
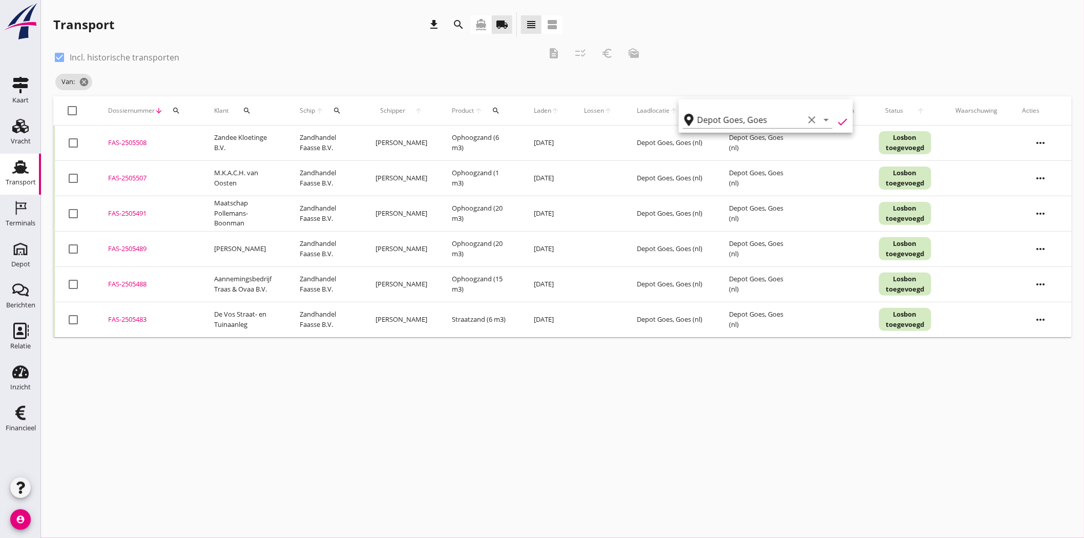
type input "Depot Goes"
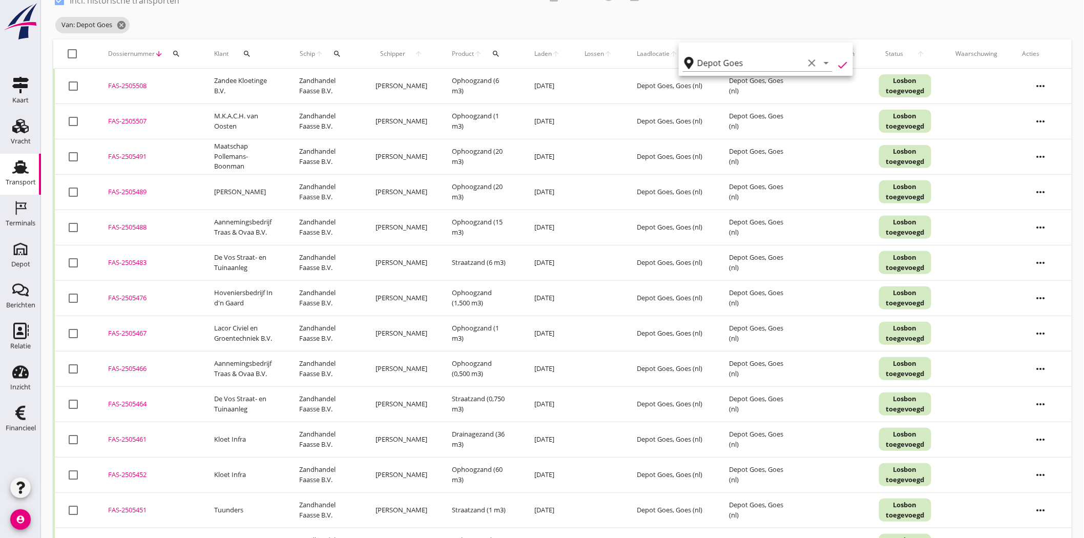
scroll to position [0, 0]
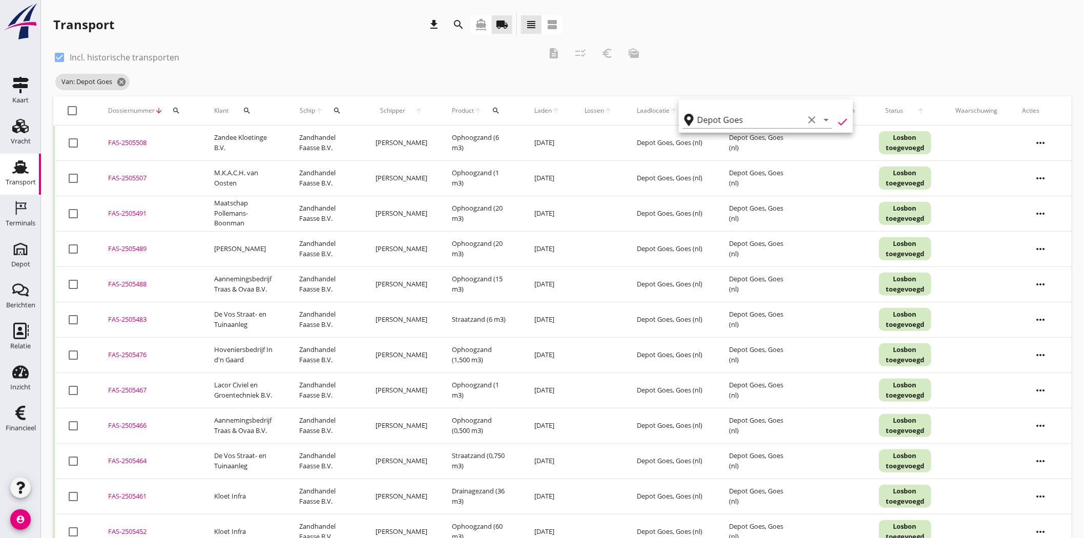
click at [711, 42] on div "check_box Incl. historische transporten description checklist_rtl euro_symbol m…" at bounding box center [562, 68] width 1019 height 55
click at [55, 59] on div at bounding box center [59, 57] width 17 height 17
checkbox input "false"
click at [123, 83] on icon "cancel" at bounding box center [121, 82] width 10 height 10
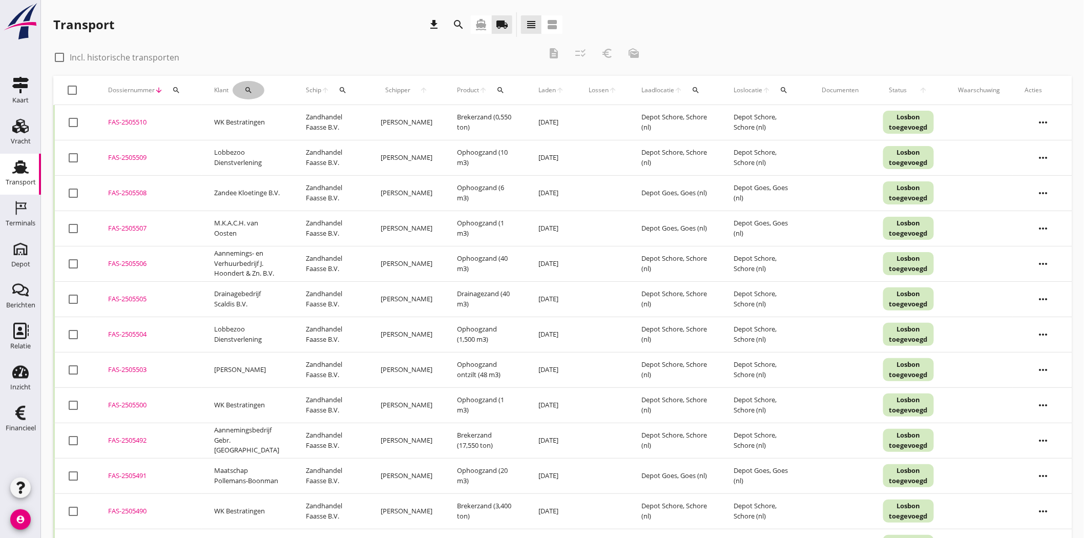
click at [248, 92] on icon "search" at bounding box center [248, 90] width 8 height 8
click at [274, 115] on input "Zoeken op opdrachtgever..." at bounding box center [290, 120] width 107 height 16
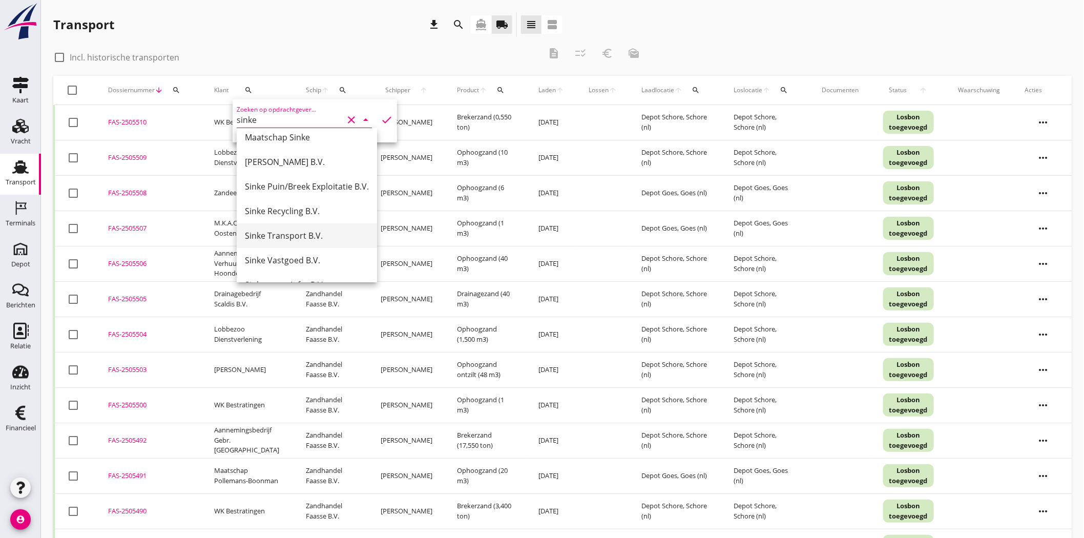
scroll to position [100, 0]
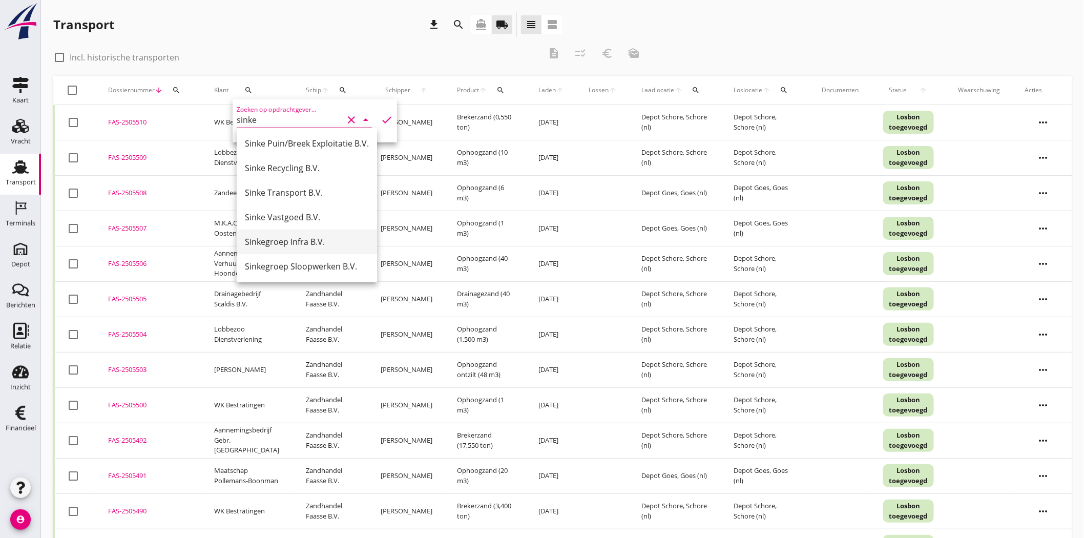
click at [355, 237] on div "Sinkegroep Infra B.V." at bounding box center [307, 242] width 124 height 12
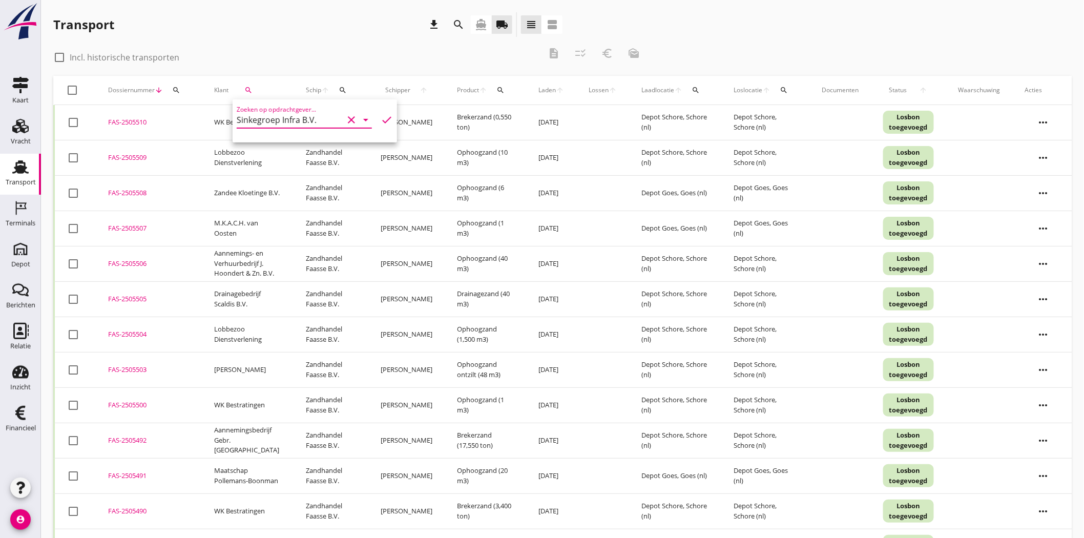
type input "Sinkegroep Infra B.V."
click at [381, 121] on icon "check" at bounding box center [387, 120] width 12 height 12
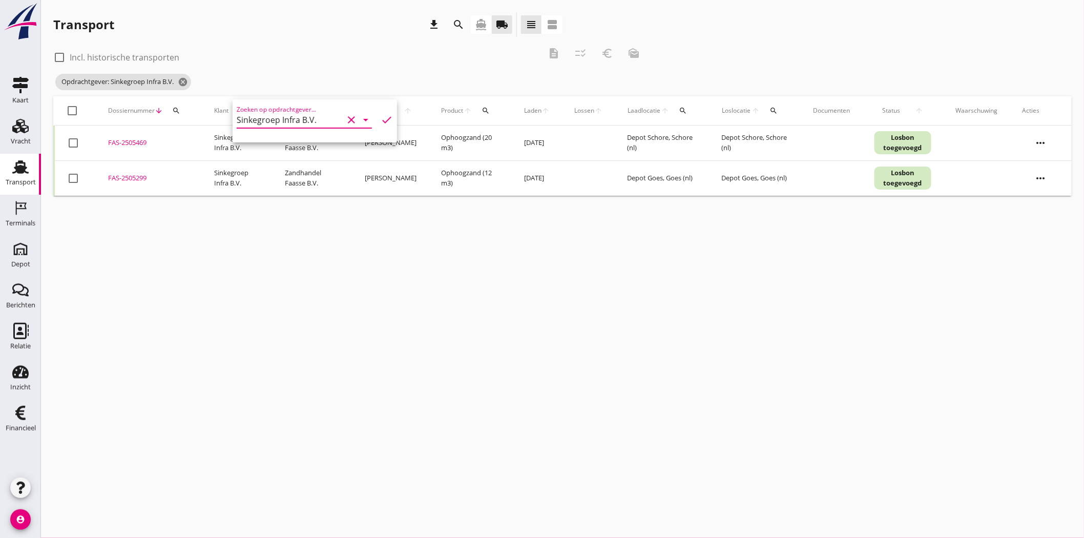
click at [134, 177] on div "FAS-2505299" at bounding box center [148, 178] width 81 height 10
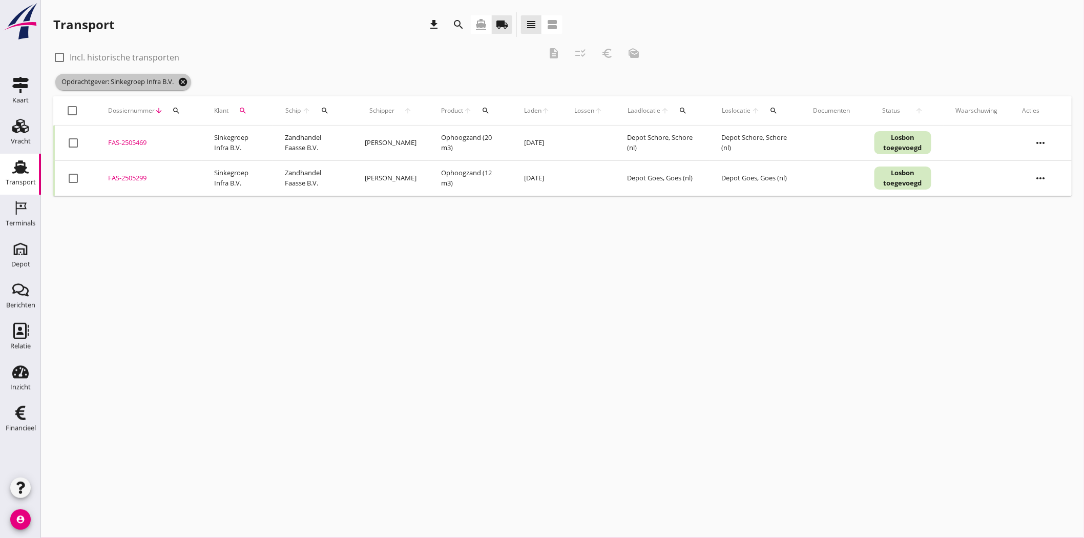
click at [187, 83] on icon "cancel" at bounding box center [183, 82] width 10 height 10
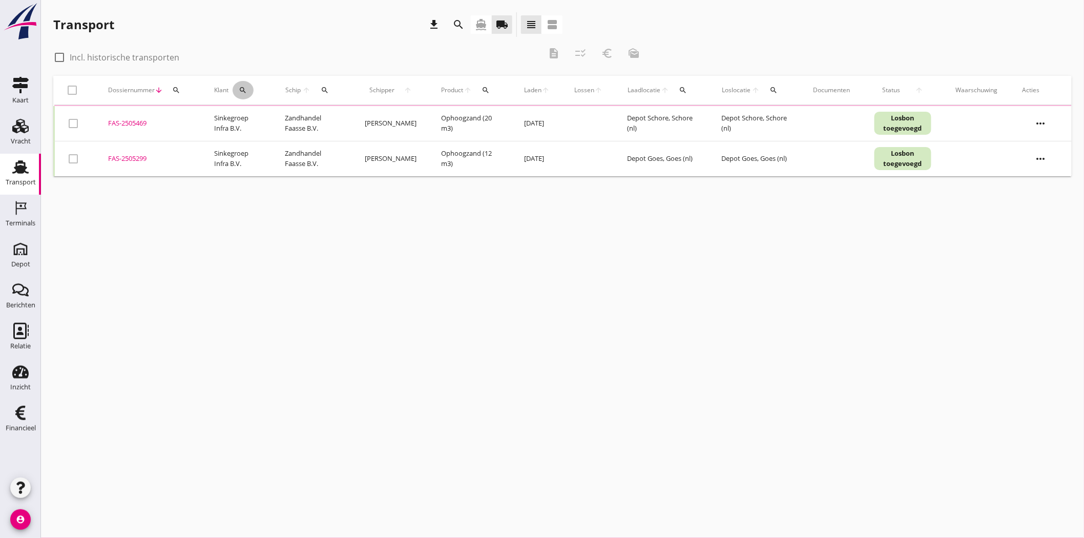
click at [243, 85] on button "search" at bounding box center [243, 90] width 21 height 18
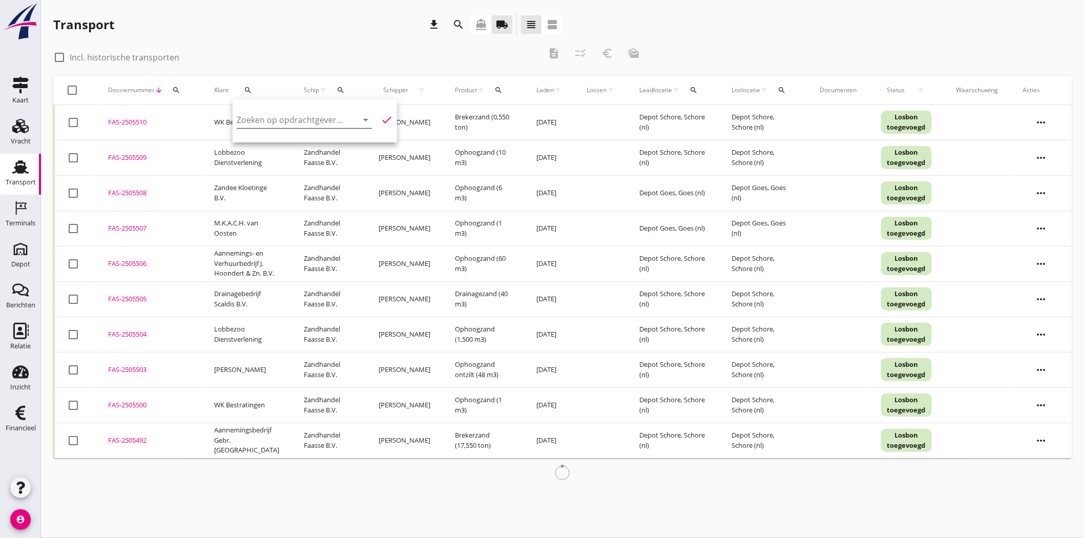
click at [263, 120] on input "Zoeken op opdrachtgever..." at bounding box center [290, 120] width 107 height 16
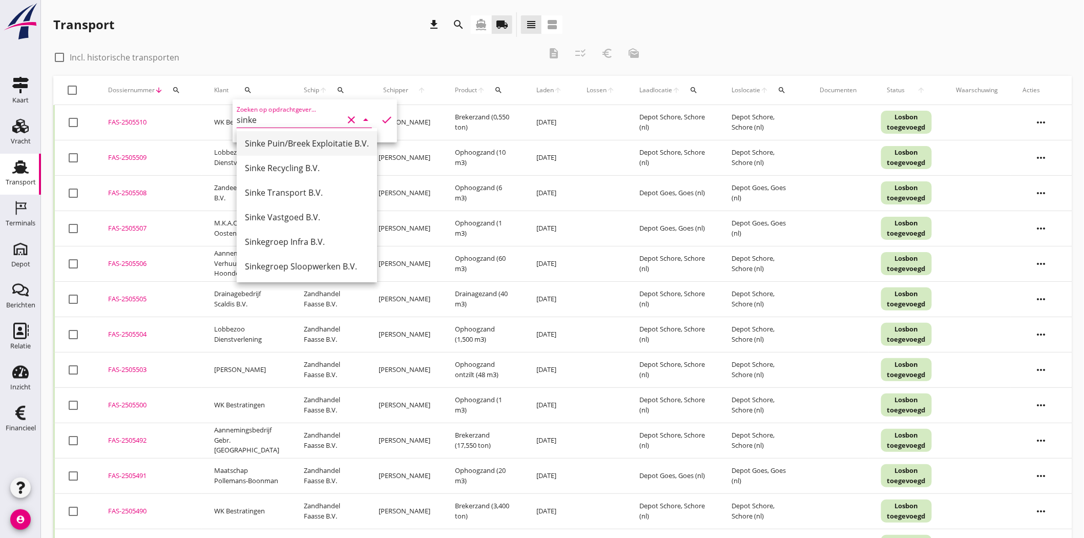
click at [296, 150] on div "Sinke Puin/Breek Exploitatie B.V." at bounding box center [307, 143] width 124 height 25
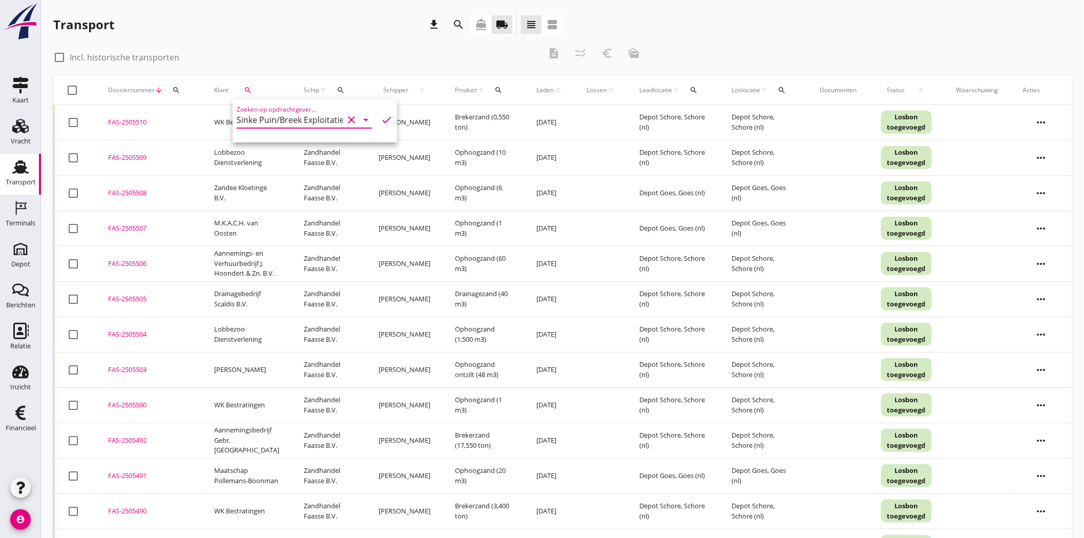
type input "Sinke Puin/Breek Exploitatie B.V."
click at [381, 118] on icon "check" at bounding box center [387, 120] width 12 height 12
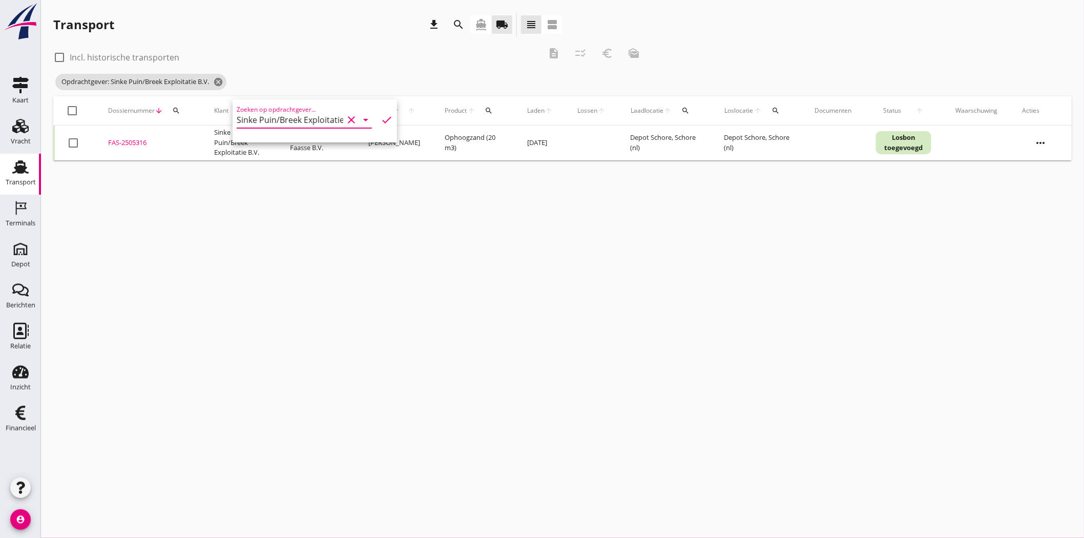
click at [127, 141] on div "FAS-2505316" at bounding box center [148, 143] width 81 height 10
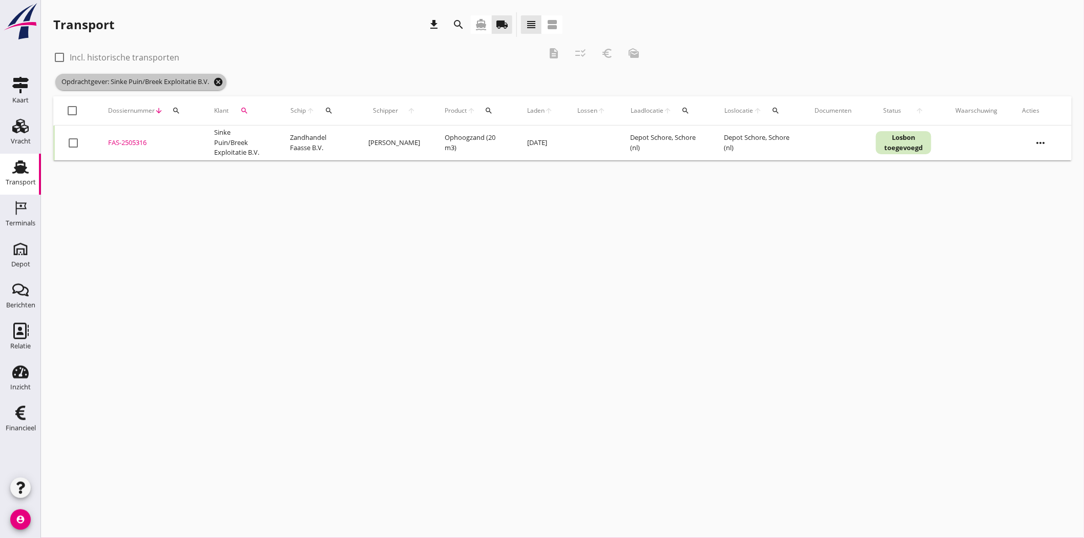
click at [218, 82] on icon "cancel" at bounding box center [218, 82] width 10 height 10
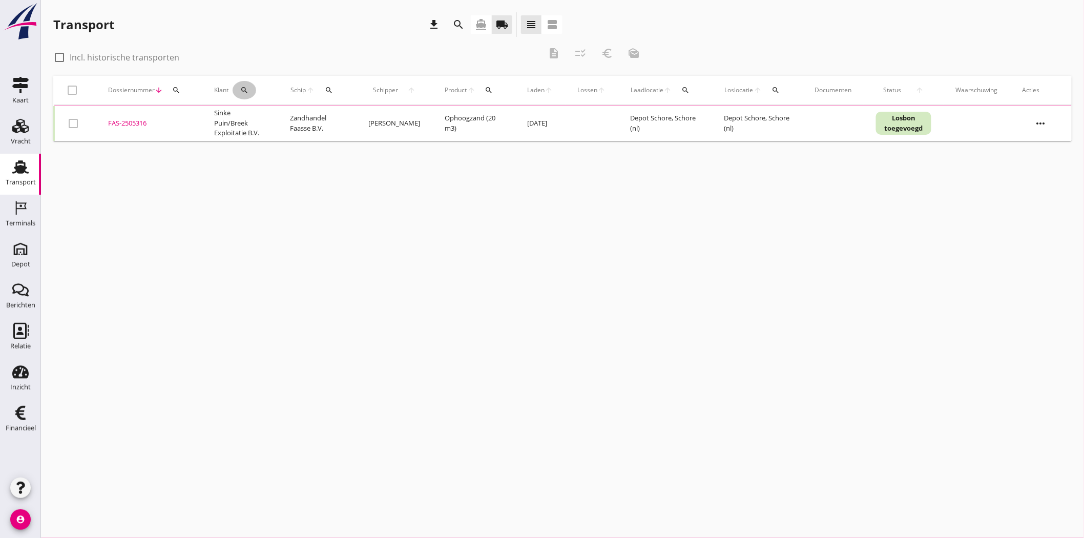
click at [243, 86] on icon "search" at bounding box center [244, 90] width 8 height 8
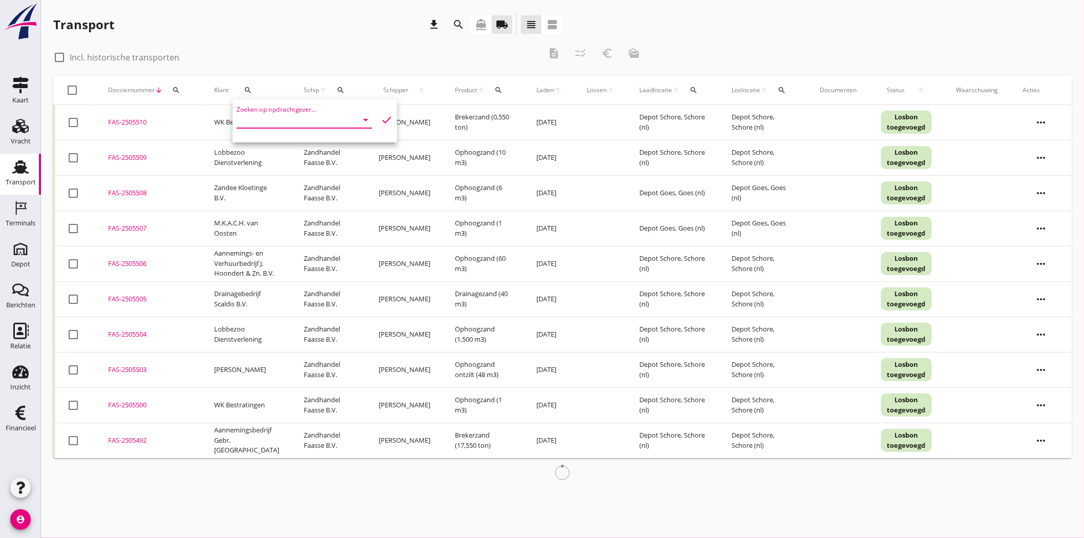
click at [260, 118] on input "Zoeken op opdrachtgever..." at bounding box center [290, 120] width 107 height 16
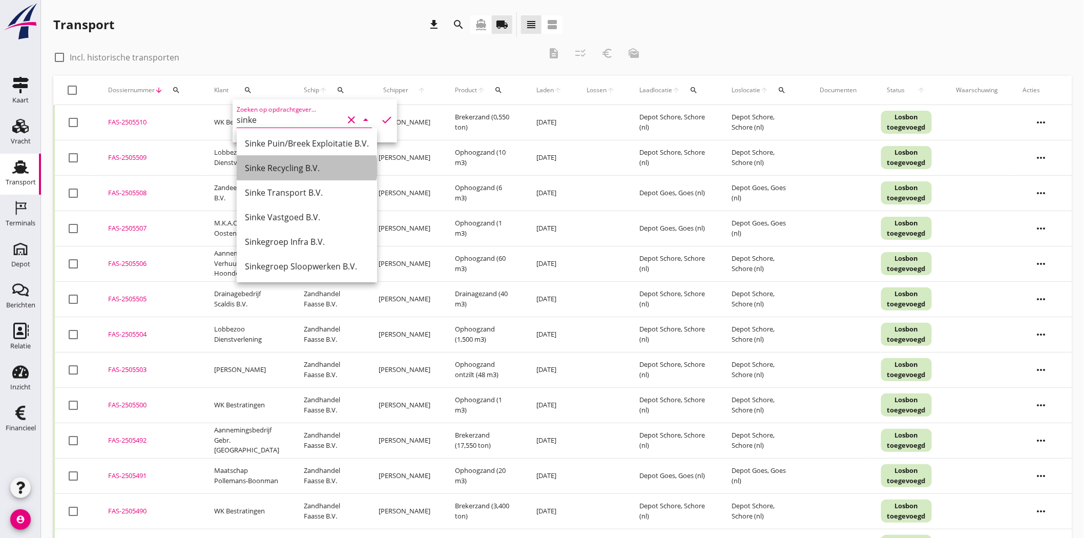
click at [301, 163] on div "Sinke Recycling B.V." at bounding box center [307, 168] width 124 height 12
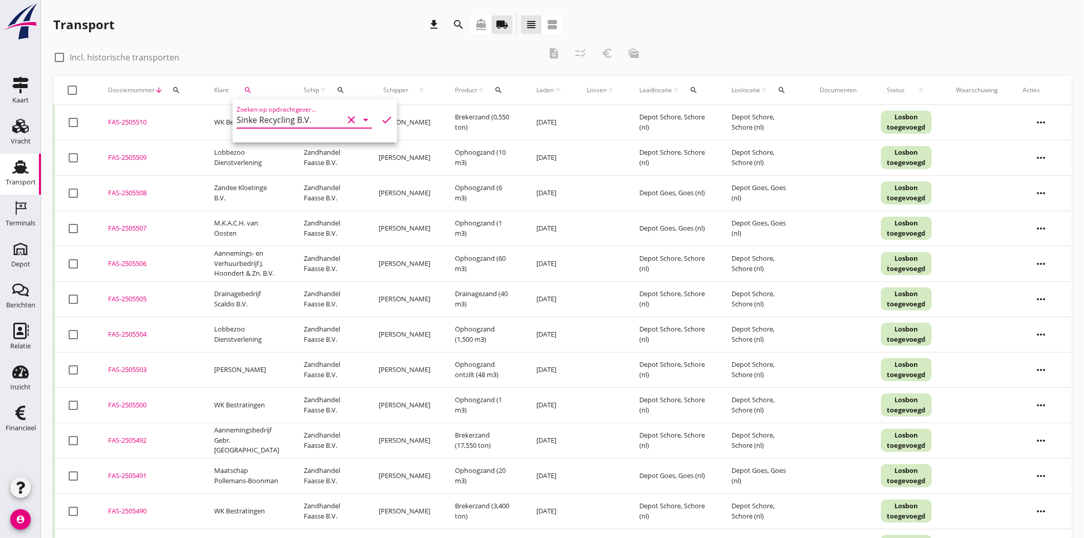
type input "Sinke Recycling B.V."
click at [381, 124] on icon "check" at bounding box center [387, 120] width 12 height 12
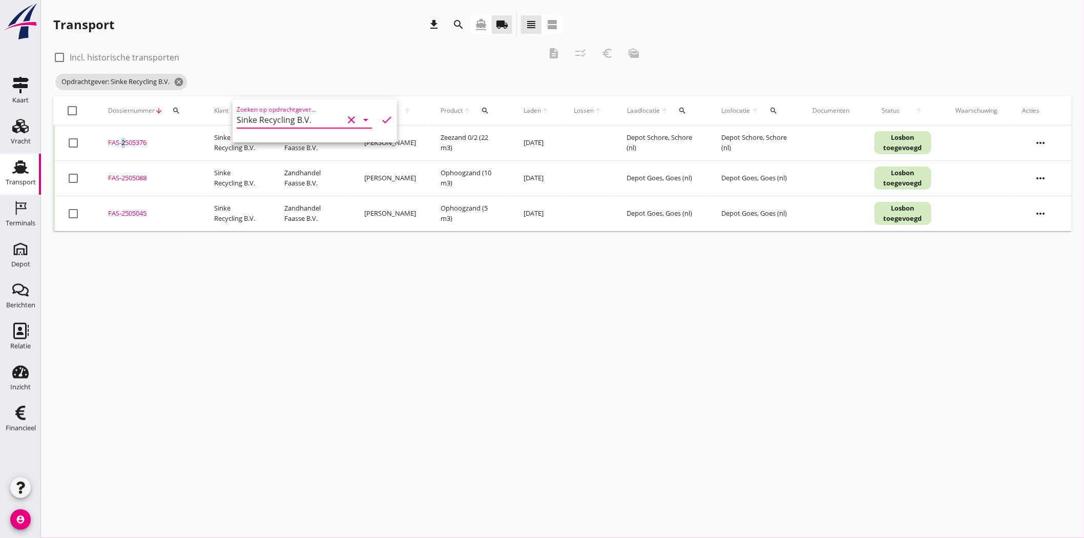
click at [120, 144] on div "FAS-2505376" at bounding box center [148, 143] width 81 height 10
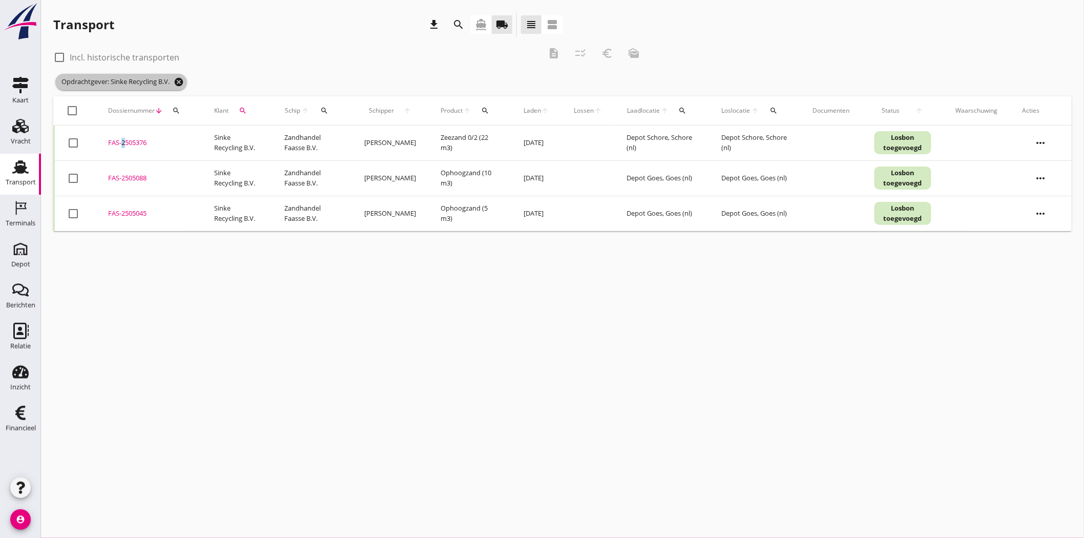
click at [181, 82] on icon "cancel" at bounding box center [179, 82] width 10 height 10
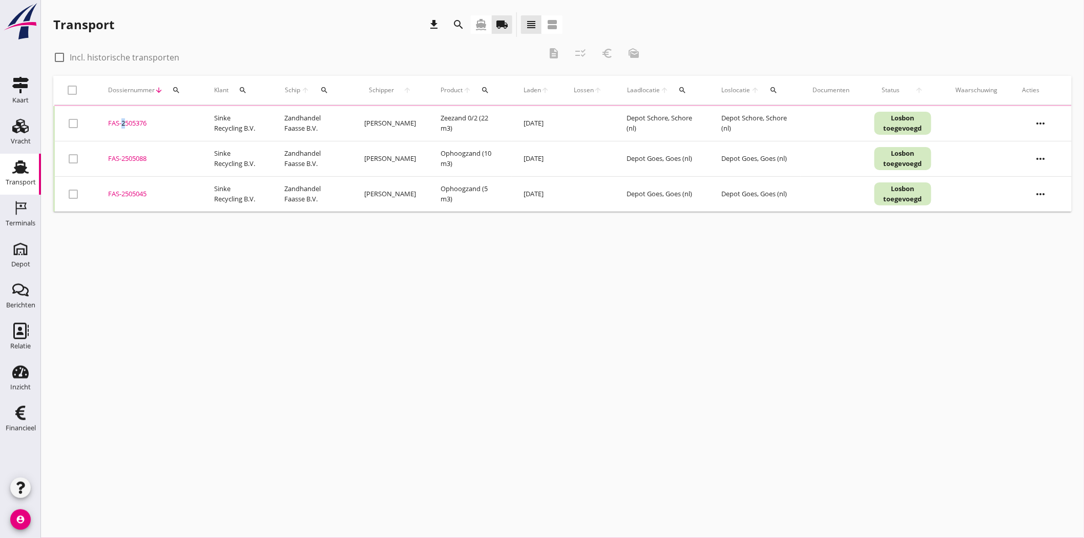
click at [179, 88] on icon "search" at bounding box center [176, 90] width 8 height 8
click at [185, 121] on input "Zoeken op dossiernummer..." at bounding box center [224, 120] width 107 height 16
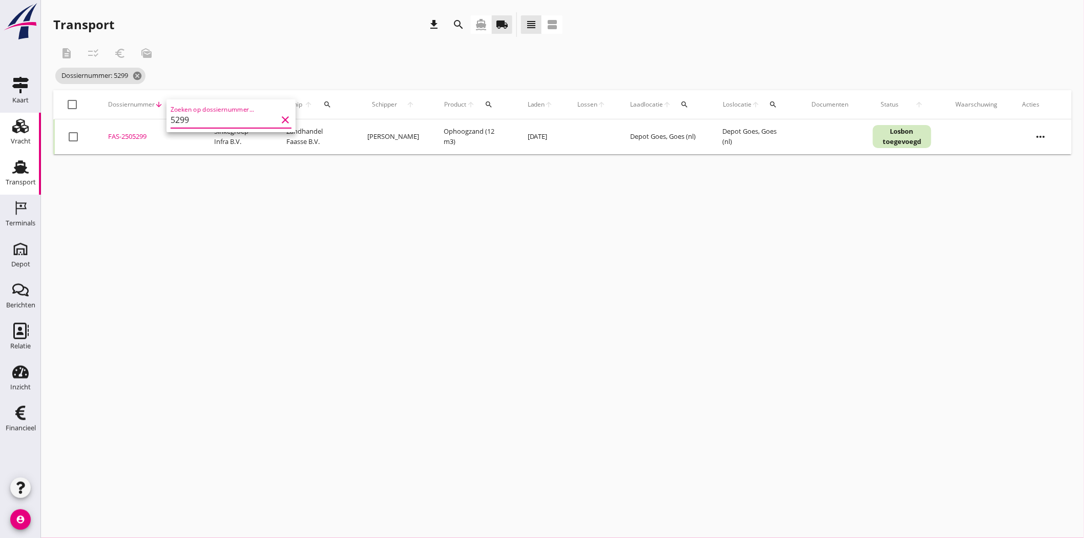
type input "5299"
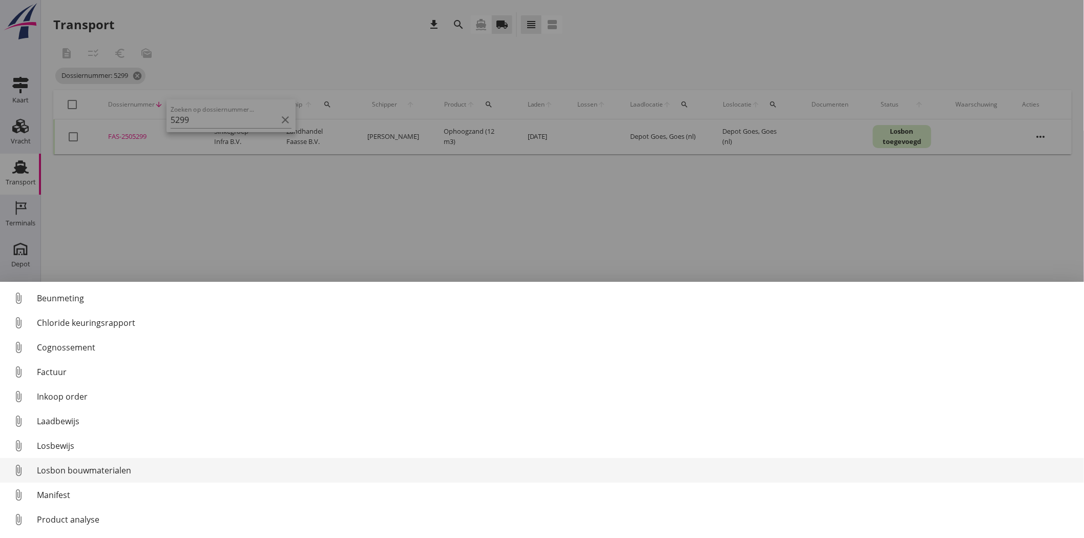
click at [111, 465] on div "Losbon bouwmaterialen" at bounding box center [556, 470] width 1039 height 12
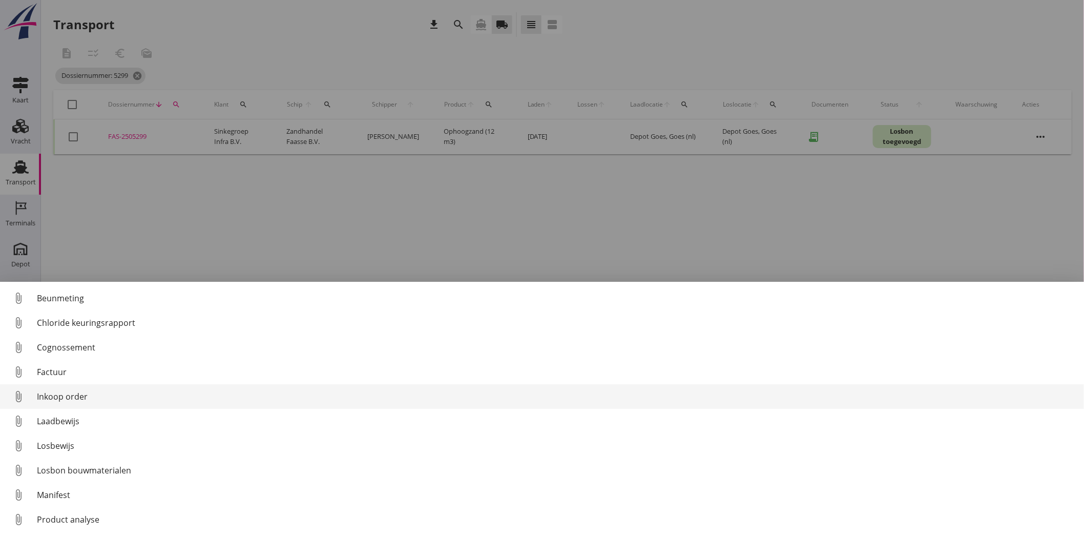
click at [80, 393] on div "Inkoop order" at bounding box center [556, 397] width 1039 height 12
